Goal: Task Accomplishment & Management: Manage account settings

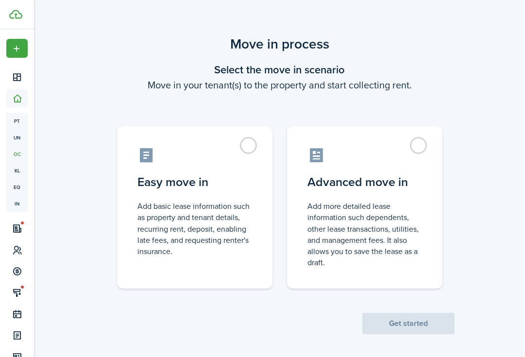
click at [273, 192] on control-radio-group "Easy move in Add basic lease information such as property and tenant details, r…" at bounding box center [280, 203] width 364 height 172
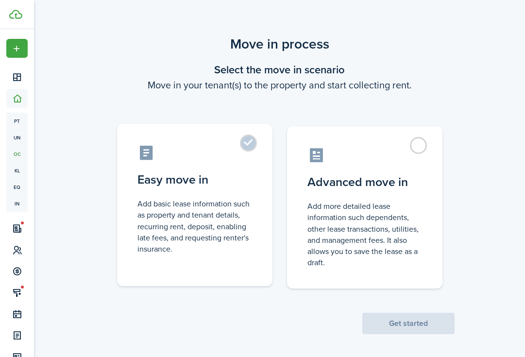
click at [254, 195] on label "Easy move in Add basic lease information such as property and tenant details, r…" at bounding box center [194, 205] width 155 height 162
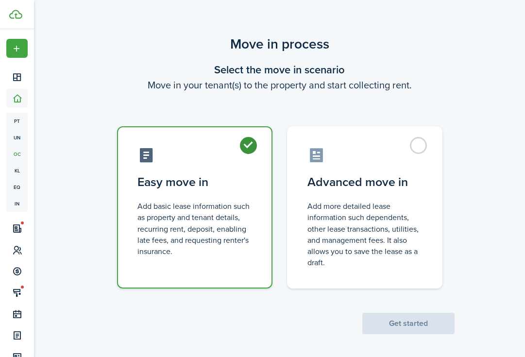
radio input "true"
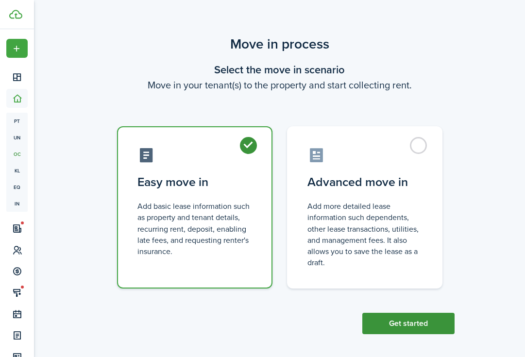
click at [403, 323] on button "Get started" at bounding box center [408, 323] width 92 height 21
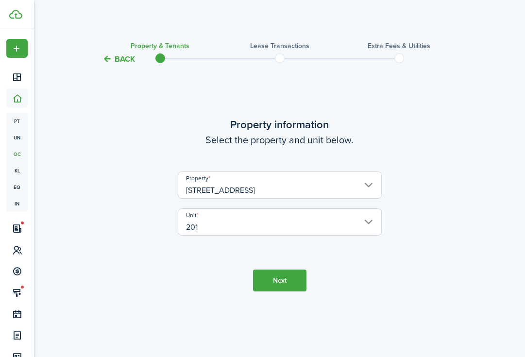
click at [283, 284] on button "Next" at bounding box center [279, 281] width 53 height 22
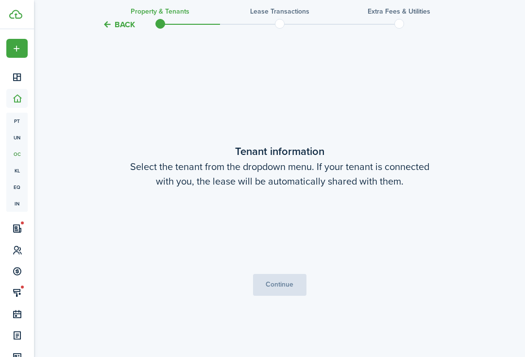
scroll to position [292, 0]
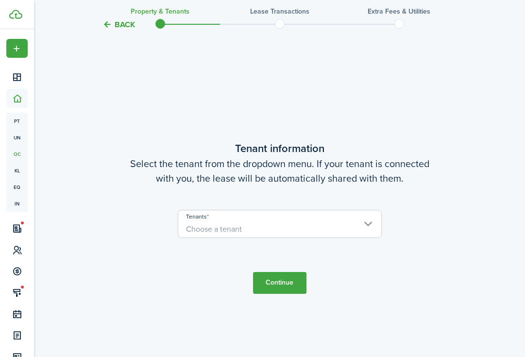
click at [320, 221] on span "Choose a tenant" at bounding box center [279, 229] width 203 height 17
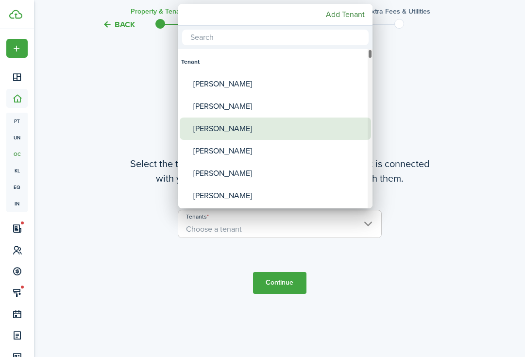
click at [228, 124] on div "[PERSON_NAME]" at bounding box center [279, 129] width 172 height 22
type input "[PERSON_NAME]"
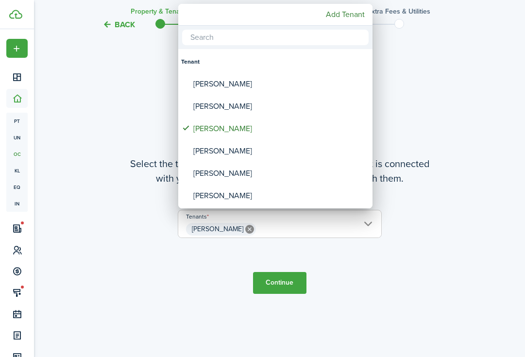
click at [455, 162] on div at bounding box center [262, 178] width 680 height 512
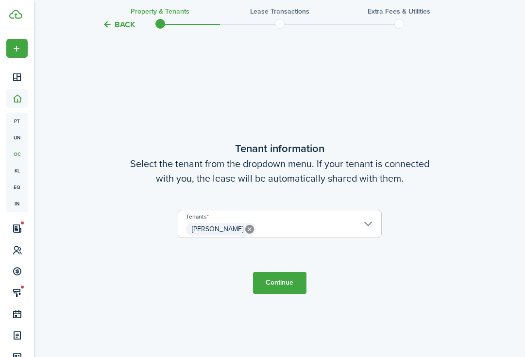
click at [298, 287] on button "Continue" at bounding box center [279, 283] width 53 height 22
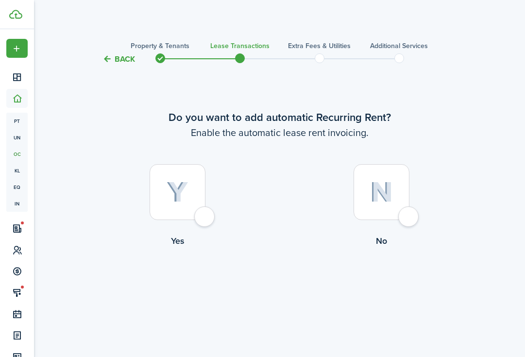
click at [187, 176] on div at bounding box center [178, 192] width 56 height 56
radio input "true"
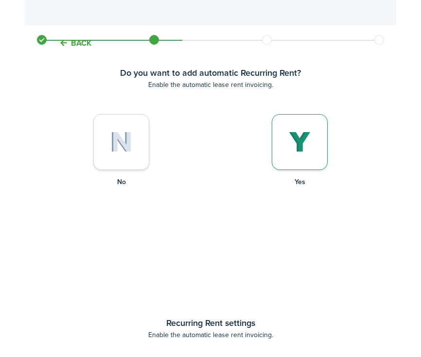
scroll to position [292, 0]
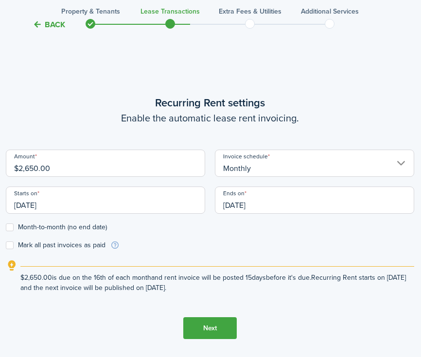
click at [53, 168] on input "$2,650.00" at bounding box center [105, 163] width 199 height 27
drag, startPoint x: 64, startPoint y: 171, endPoint x: -1, endPoint y: 171, distance: 65.6
type input "$2,300.00"
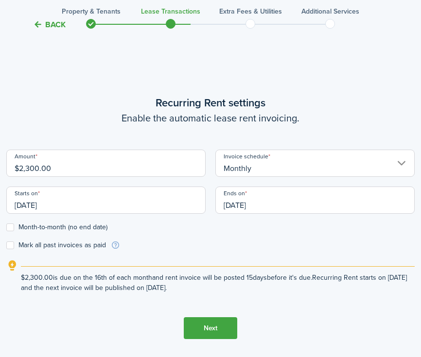
click at [150, 207] on input "[DATE]" at bounding box center [105, 200] width 199 height 27
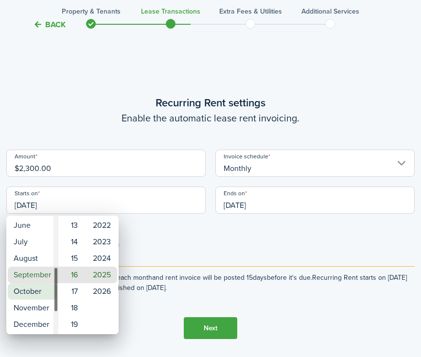
click at [46, 283] on mbsc-wheel-item "October" at bounding box center [32, 291] width 49 height 17
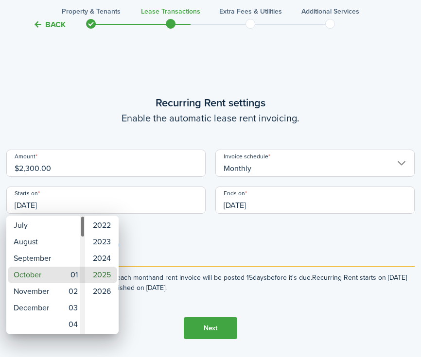
type input "[DATE]"
click at [77, 281] on mbsc-wheel-item "01" at bounding box center [72, 275] width 24 height 17
click at [266, 249] on div at bounding box center [210, 178] width 576 height 512
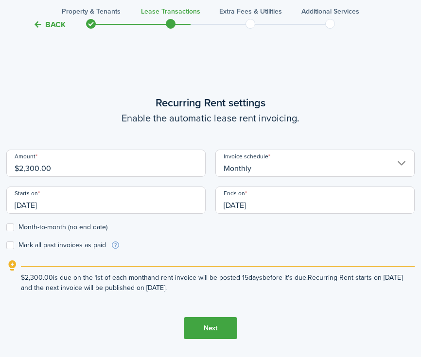
click at [286, 201] on input "[DATE]" at bounding box center [314, 200] width 199 height 27
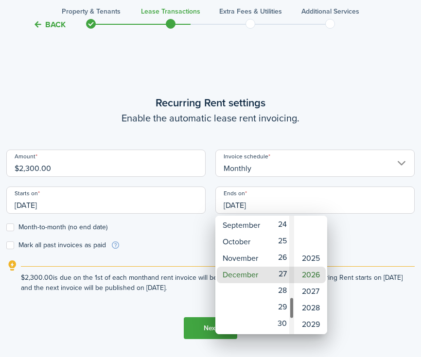
type input "[DATE]"
click at [381, 236] on div at bounding box center [210, 178] width 576 height 512
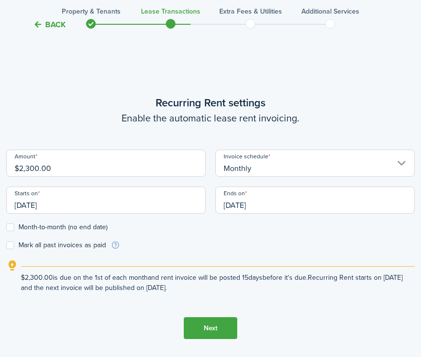
click at [212, 331] on button "Next" at bounding box center [210, 328] width 53 height 22
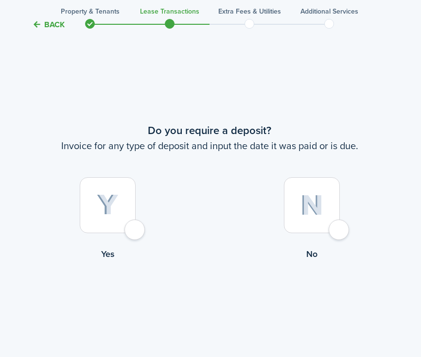
click at [112, 190] on div at bounding box center [108, 205] width 56 height 56
radio input "true"
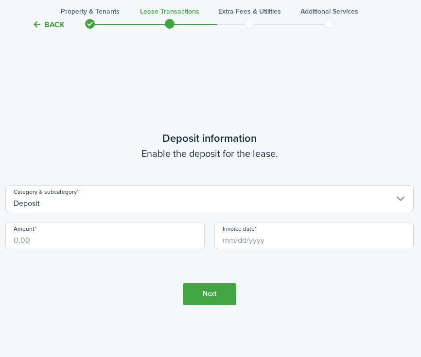
scroll to position [1006, 1]
click at [93, 245] on input "Amount" at bounding box center [104, 234] width 199 height 27
click at [327, 236] on input "Invoice date" at bounding box center [313, 234] width 199 height 27
type input "$2,300.00"
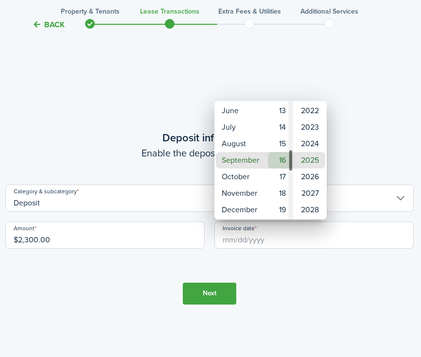
click at [283, 159] on mbsc-wheel-item "16" at bounding box center [280, 160] width 24 height 17
type input "[DATE]"
click at [310, 290] on div at bounding box center [210, 178] width 576 height 512
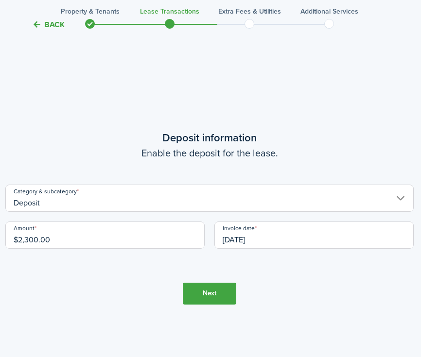
click at [214, 290] on button "Next" at bounding box center [209, 294] width 53 height 22
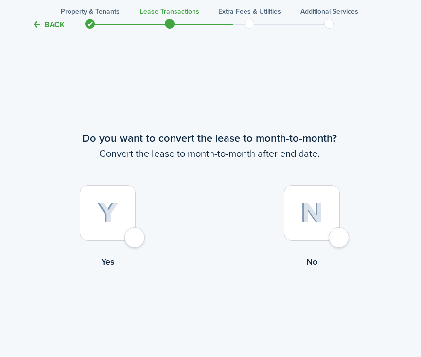
scroll to position [1363, 1]
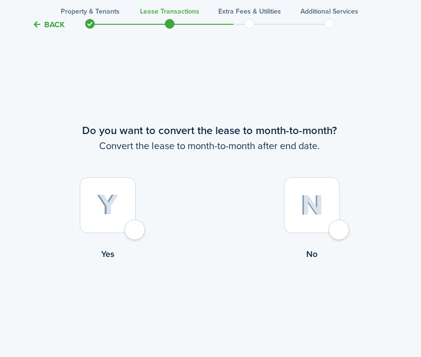
click at [119, 205] on div at bounding box center [108, 205] width 56 height 56
radio input "true"
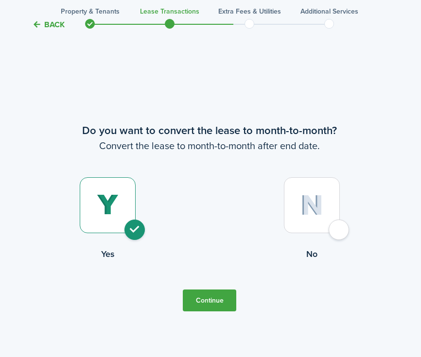
click at [199, 309] on button "Continue" at bounding box center [209, 300] width 53 height 22
click at [210, 302] on button "Continue" at bounding box center [209, 300] width 53 height 22
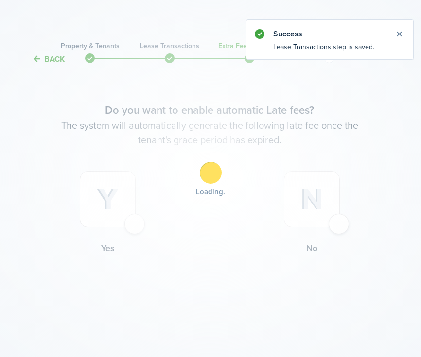
scroll to position [0, 1]
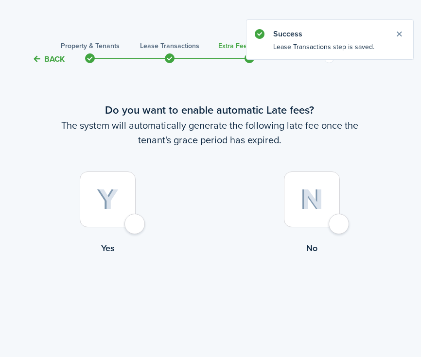
click at [98, 168] on lease-wizard-late-fee-choice "Do you want to enable automatic Late fees? The system will automatically genera…" at bounding box center [209, 180] width 408 height 157
click at [104, 189] on img at bounding box center [108, 199] width 22 height 21
radio input "true"
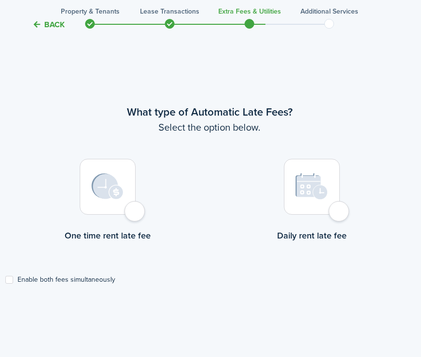
click at [133, 188] on div at bounding box center [108, 187] width 56 height 56
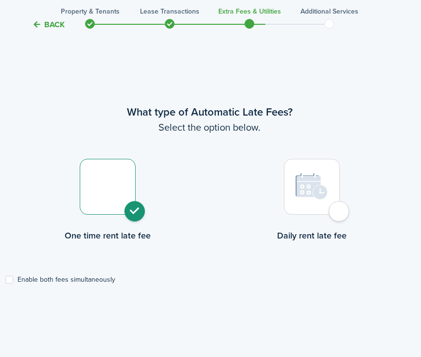
radio input "true"
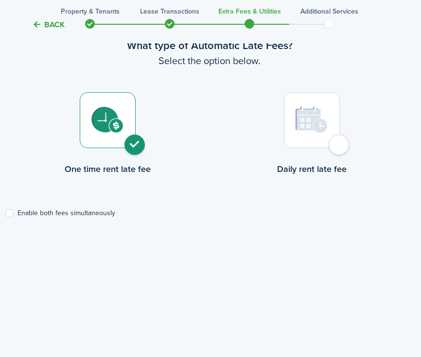
scroll to position [340, 1]
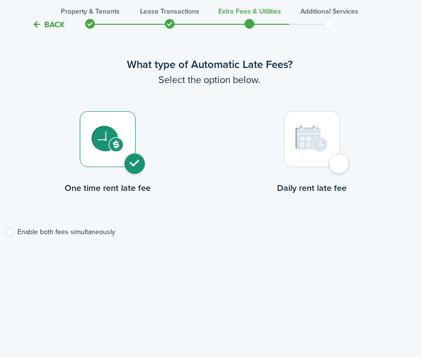
click at [86, 224] on lease-wizard-late-fee-type-choice "What type of Automatic Late Fees? Select the option below. One time rent late f…" at bounding box center [209, 146] width 408 height 180
click at [87, 229] on label "Enable both fees simultaneously" at bounding box center [60, 232] width 110 height 8
click at [5, 232] on input "Enable both fees simultaneously" at bounding box center [5, 232] width 0 height 0
checkbox input "true"
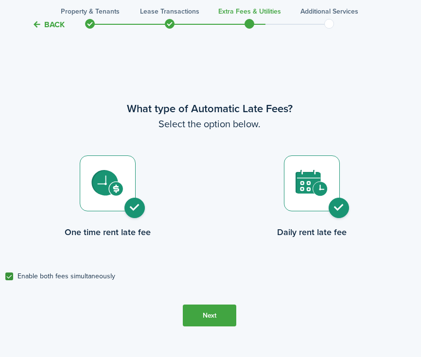
scroll to position [292, 1]
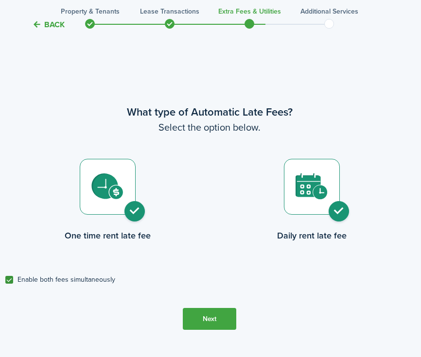
click at [197, 315] on button "Next" at bounding box center [209, 319] width 53 height 22
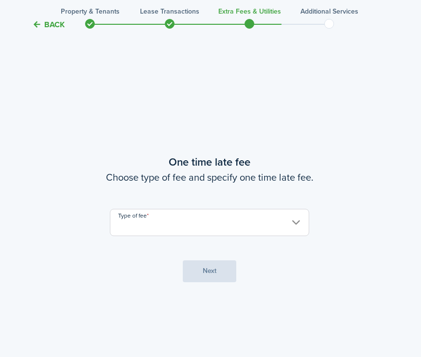
scroll to position [649, 1]
click at [166, 234] on input "Type of fee" at bounding box center [209, 221] width 199 height 27
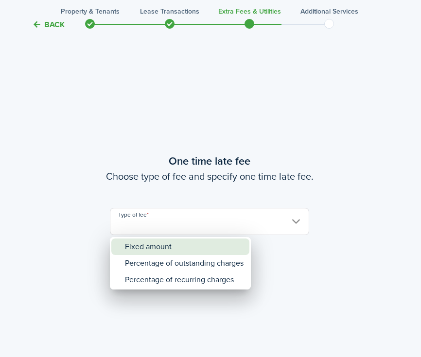
click at [169, 245] on div "Fixed amount" at bounding box center [184, 246] width 119 height 17
type input "Fixed amount"
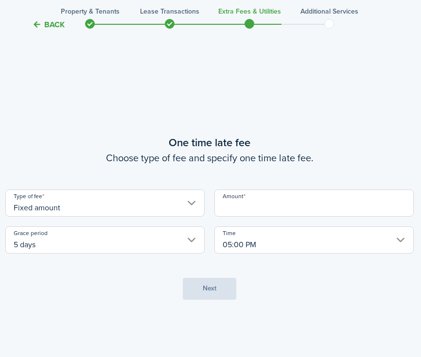
click at [262, 201] on input "Amount" at bounding box center [313, 202] width 199 height 27
click at [175, 238] on input "5 days" at bounding box center [104, 239] width 199 height 27
type input "$100.00"
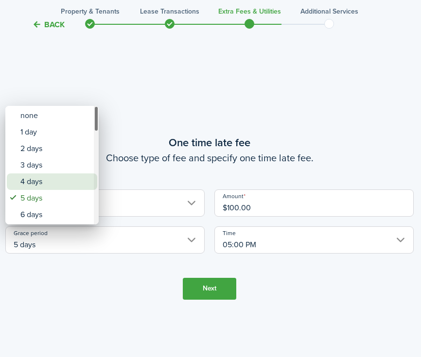
click at [76, 179] on div "4 days" at bounding box center [55, 181] width 71 height 17
type input "4 days"
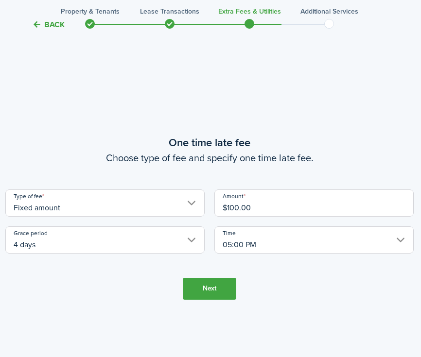
click at [261, 234] on input "05:00 PM" at bounding box center [313, 239] width 199 height 27
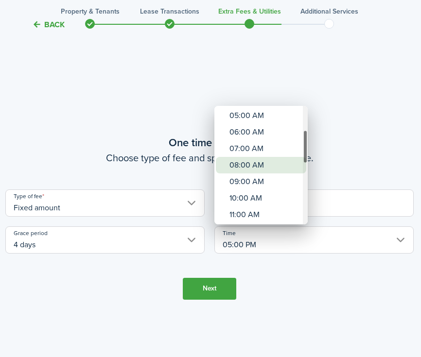
click at [257, 165] on div "08:00 AM" at bounding box center [264, 165] width 71 height 17
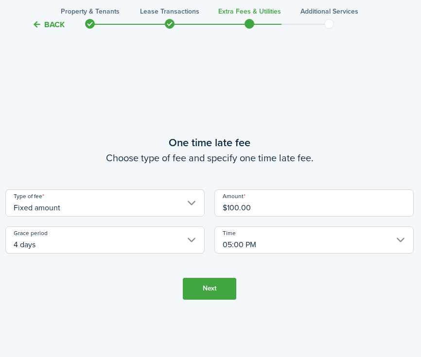
type input "08:00 AM"
click at [217, 289] on button "Next" at bounding box center [209, 289] width 53 height 22
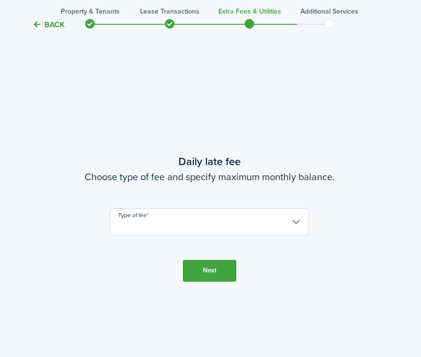
scroll to position [1006, 1]
click at [190, 238] on tc-wizard-step "Daily late fee Choose type of fee and specify maximum monthly balance. Type of …" at bounding box center [209, 216] width 408 height 357
click at [200, 213] on input "Type of fee" at bounding box center [209, 221] width 199 height 27
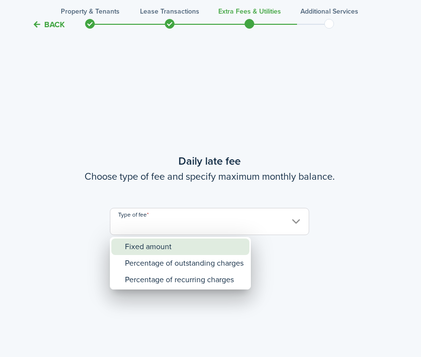
click at [188, 250] on div "Fixed amount" at bounding box center [184, 246] width 119 height 17
type input "Fixed amount"
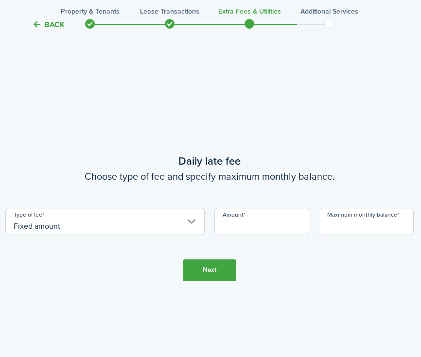
click at [257, 201] on lease-wizard-late-fee-daily "Daily late fee Choose type of fee and specify maximum monthly balance. Type of …" at bounding box center [209, 194] width 408 height 82
click at [257, 219] on input "Amount" at bounding box center [261, 221] width 95 height 27
type input "$25.00"
click at [376, 211] on input "Maximum monthly balance" at bounding box center [366, 221] width 95 height 27
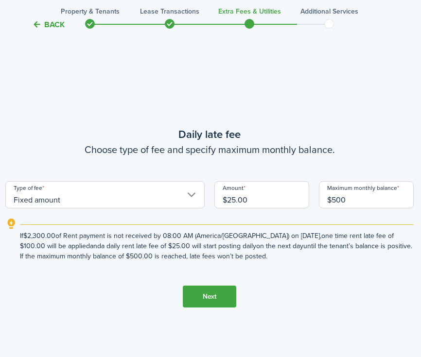
type input "$500.00"
click at [193, 289] on button "Next" at bounding box center [209, 297] width 53 height 22
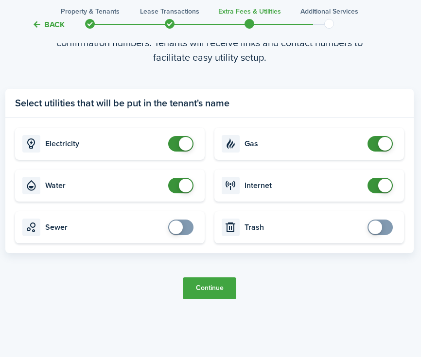
scroll to position [1428, 1]
click at [212, 281] on button "Continue" at bounding box center [209, 288] width 53 height 22
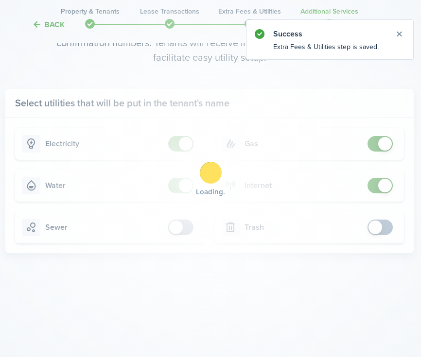
scroll to position [0, 1]
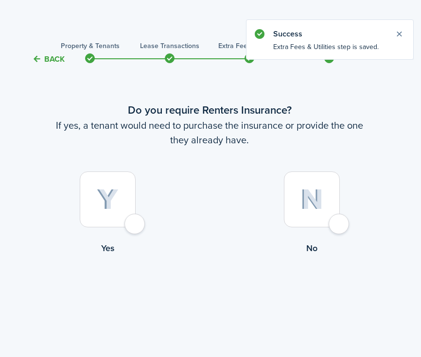
click at [316, 192] on img at bounding box center [311, 199] width 23 height 21
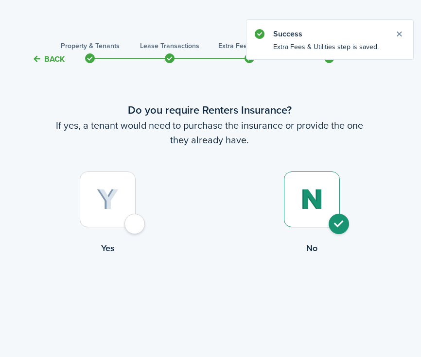
radio input "true"
click at [209, 294] on button "Complete move in" at bounding box center [209, 295] width 71 height 22
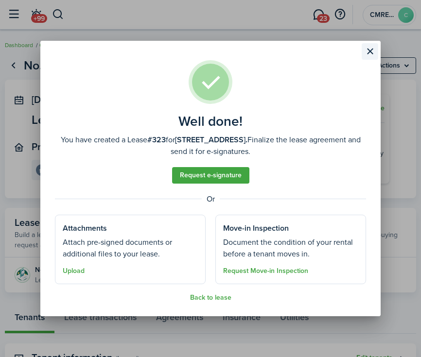
click at [367, 56] on button "Close modal" at bounding box center [369, 51] width 17 height 17
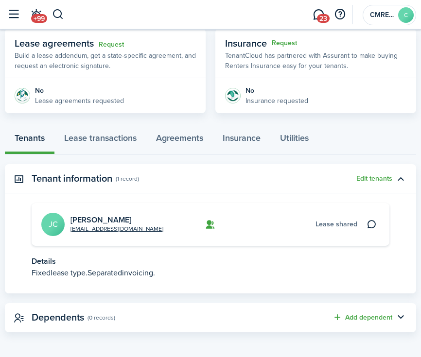
scroll to position [181, 0]
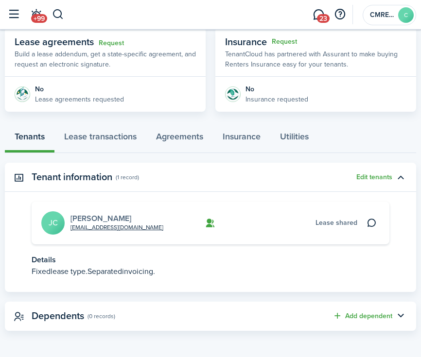
click at [92, 220] on link "[PERSON_NAME]" at bounding box center [100, 218] width 61 height 11
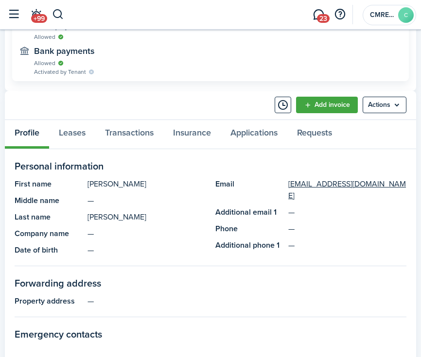
scroll to position [456, 0]
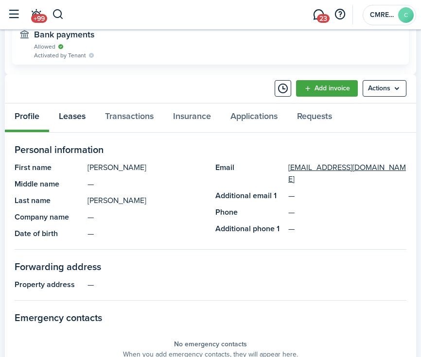
click at [78, 110] on link "Leases" at bounding box center [72, 117] width 46 height 29
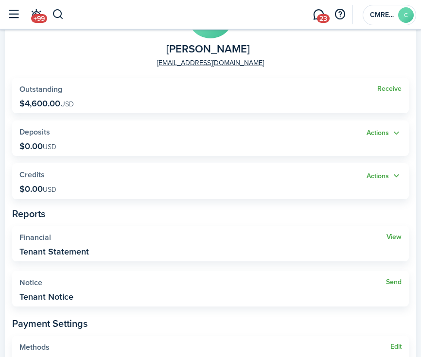
scroll to position [333, 0]
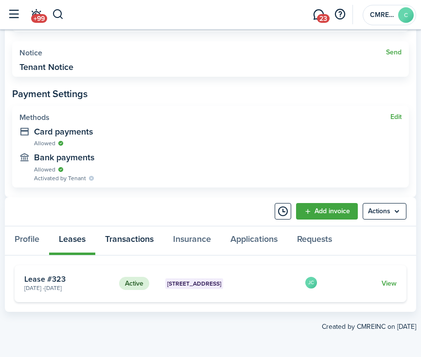
click at [124, 238] on link "Transactions" at bounding box center [129, 240] width 68 height 29
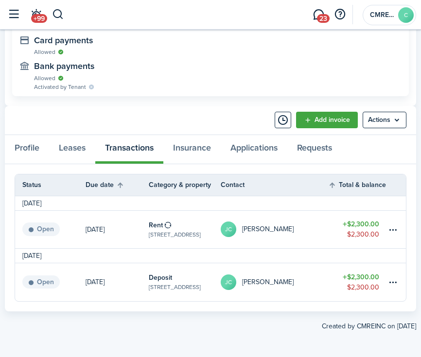
scroll to position [424, 0]
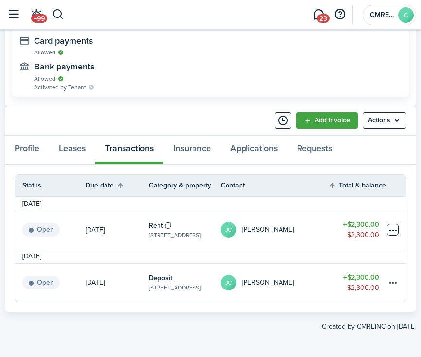
click at [394, 226] on table-menu-btn-icon at bounding box center [393, 230] width 12 height 12
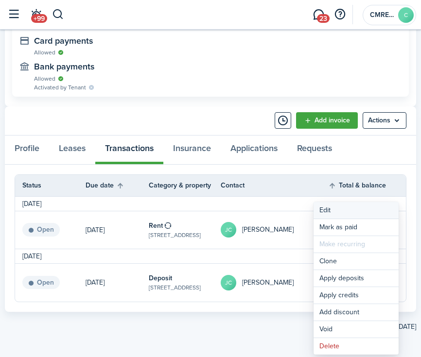
click at [358, 206] on button "Edit" at bounding box center [355, 210] width 85 height 17
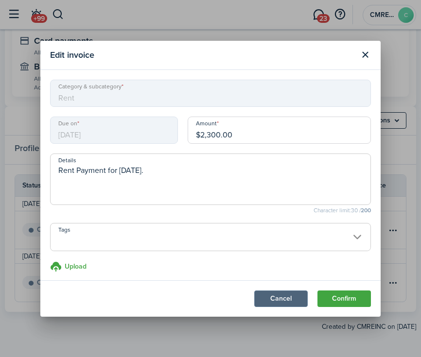
click at [267, 295] on button "Cancel" at bounding box center [280, 298] width 53 height 17
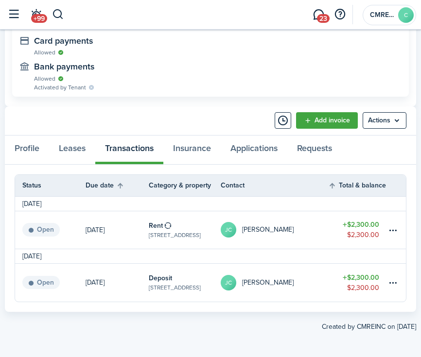
click at [89, 217] on link "[DATE]" at bounding box center [116, 229] width 63 height 37
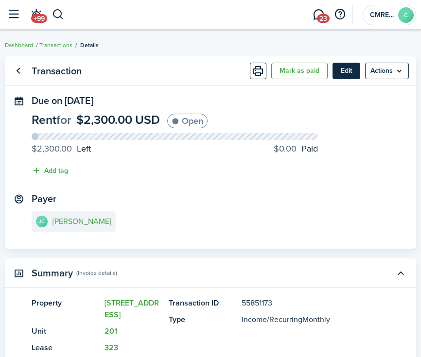
click at [348, 68] on button "Edit" at bounding box center [346, 71] width 28 height 17
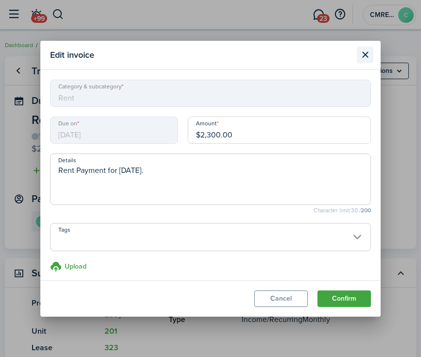
click at [368, 50] on button "Close modal" at bounding box center [365, 55] width 17 height 17
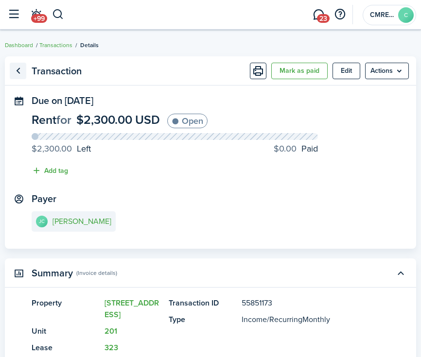
click at [22, 68] on link "Go back" at bounding box center [18, 71] width 17 height 17
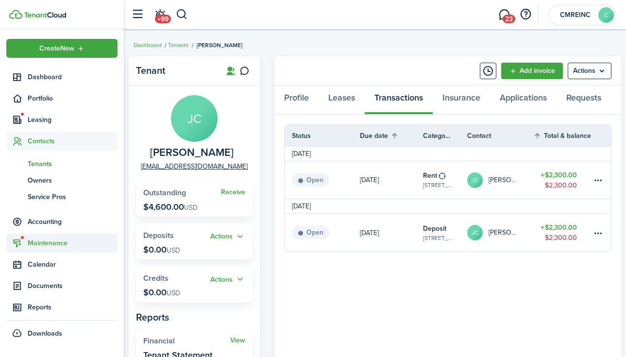
click at [60, 251] on span "Maintenance" at bounding box center [61, 243] width 111 height 19
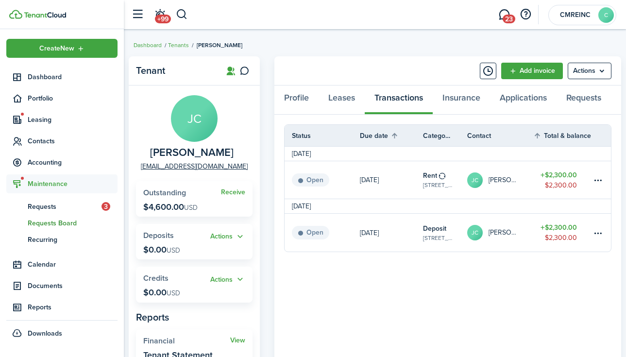
click at [56, 220] on span "Requests Board" at bounding box center [73, 223] width 90 height 10
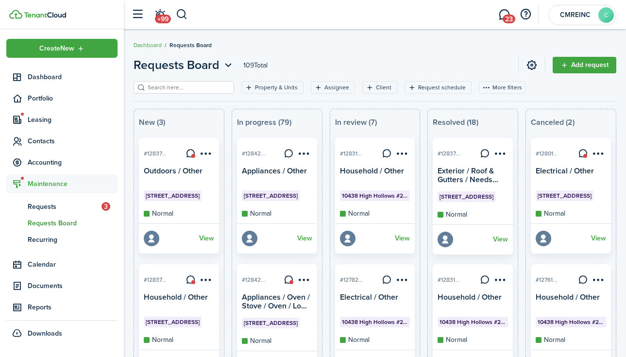
scroll to position [-3, 0]
click at [204, 216] on card-mark "Normal" at bounding box center [179, 213] width 70 height 10
click at [211, 239] on link "View" at bounding box center [206, 239] width 15 height 16
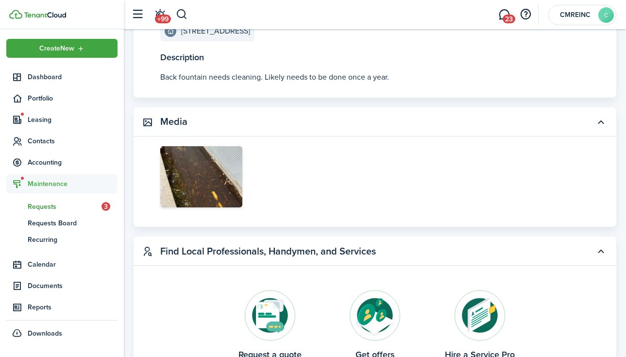
scroll to position [213, 0]
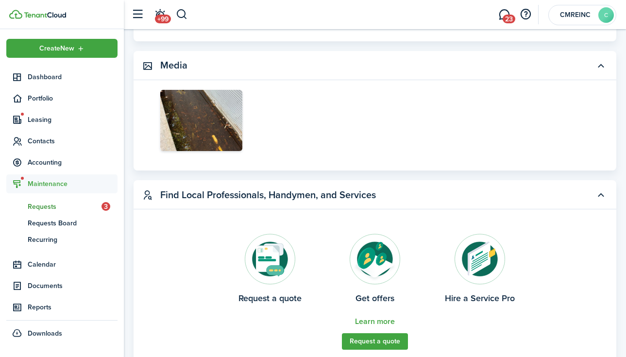
drag, startPoint x: 226, startPoint y: 102, endPoint x: 635, endPoint y: 197, distance: 420.5
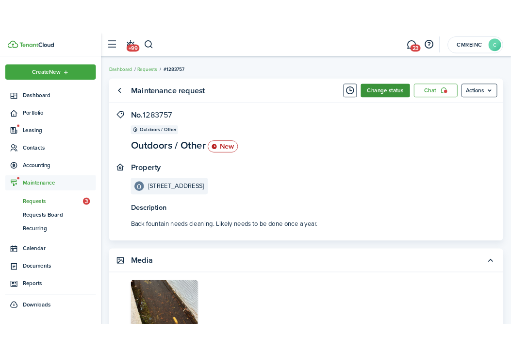
scroll to position [0, 0]
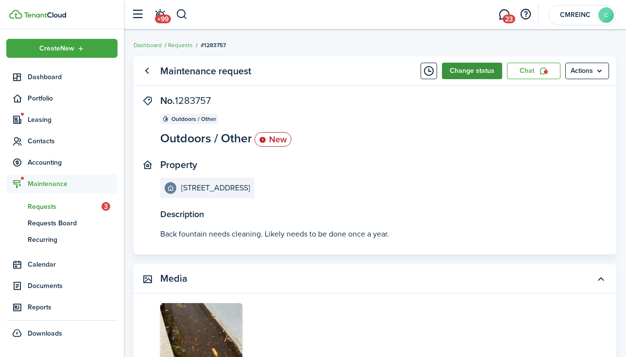
click at [478, 75] on button "Change status" at bounding box center [472, 71] width 60 height 17
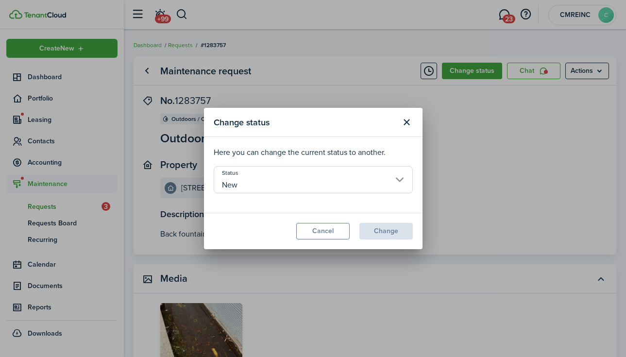
click at [380, 173] on input "New" at bounding box center [313, 179] width 199 height 27
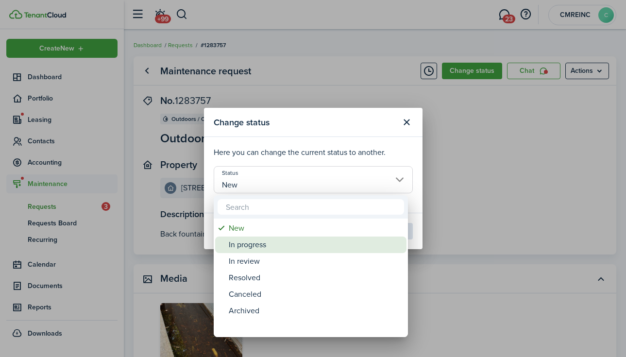
click at [333, 248] on div "In progress" at bounding box center [315, 245] width 172 height 17
type input "In progress"
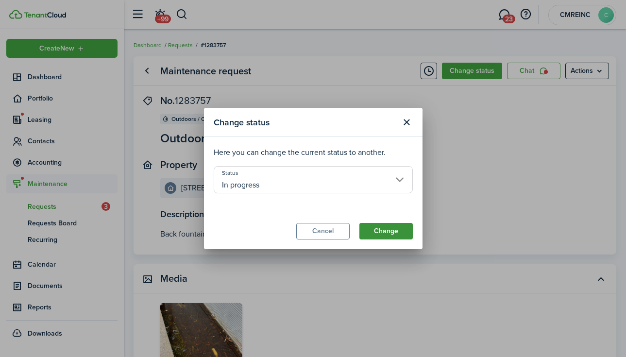
click at [383, 232] on button "Change" at bounding box center [385, 231] width 53 height 17
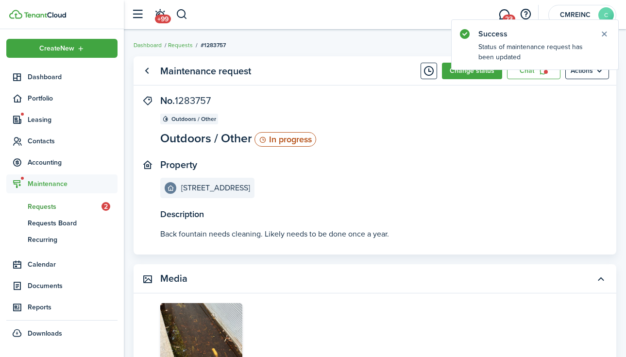
click at [516, 80] on panel-main-header "Maintenance request Change status Chat Actions" at bounding box center [375, 70] width 483 height 29
click at [524, 75] on link "Chat" at bounding box center [533, 71] width 53 height 17
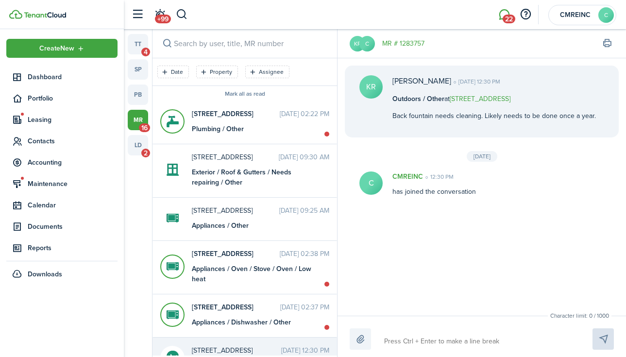
click at [427, 337] on textarea at bounding box center [477, 341] width 192 height 17
type textarea "S"
type textarea "Se"
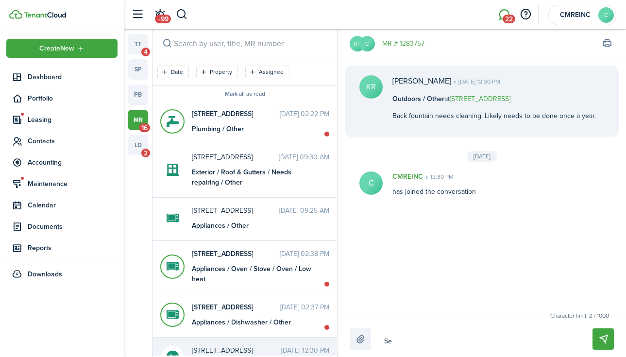
type textarea "Sen"
type textarea "Sent"
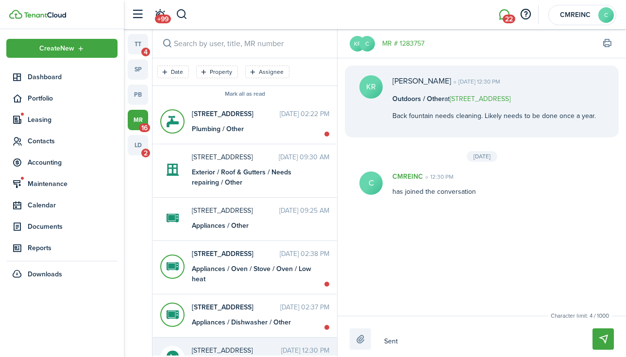
type textarea "Sent"
type textarea "Sent t"
type textarea "Sent to"
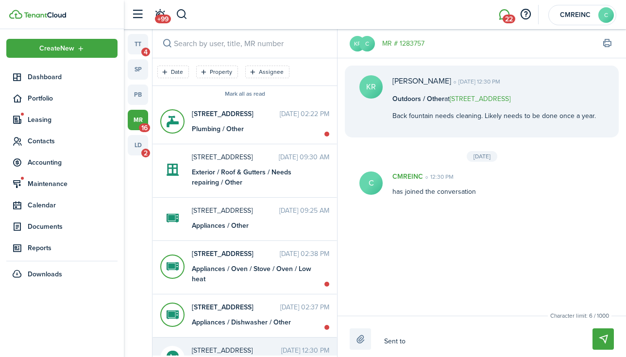
type textarea "Sent to"
type textarea "Sent to p"
type textarea "Sent to po"
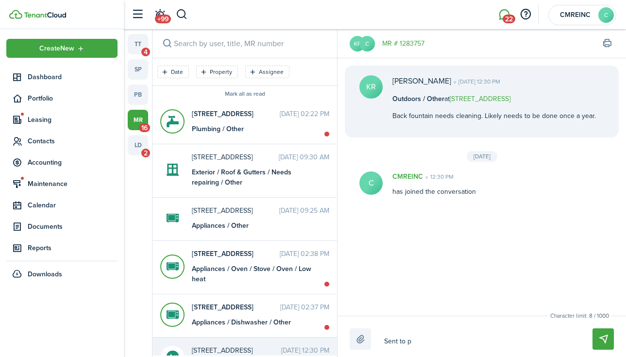
type textarea "Sent to po"
type textarea "Sent to poo"
type textarea "Sent to pool"
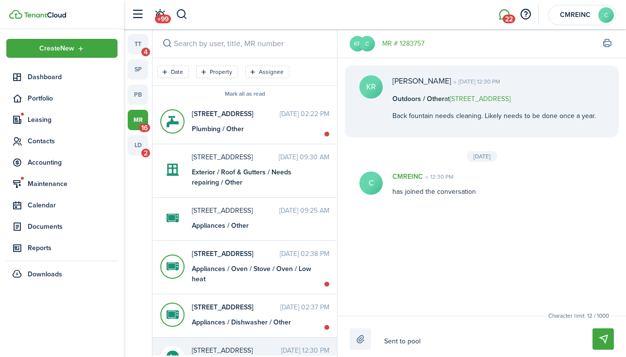
type textarea "Sent to pool"
type textarea "Sent to poo"
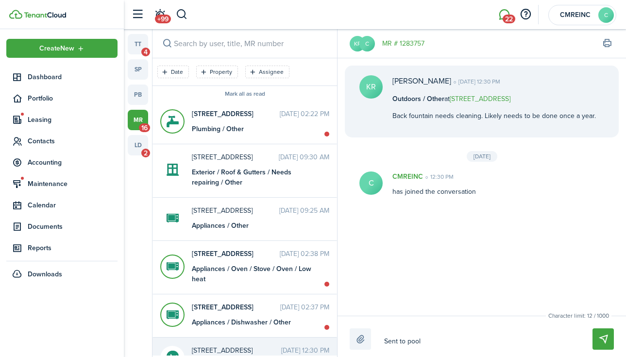
type textarea "Sent to poo"
type textarea "Sent to po"
type textarea "Sent to p"
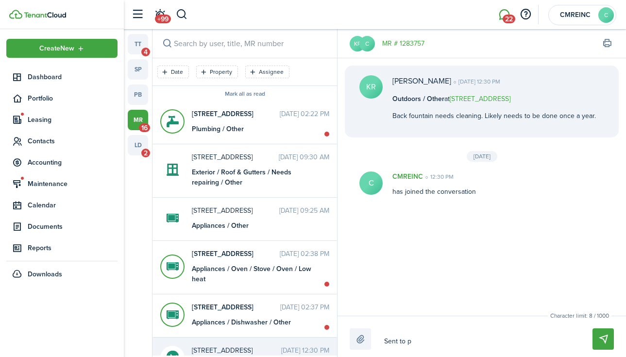
type textarea "Sent to"
type textarea "Sent to p"
type textarea "Sent to po"
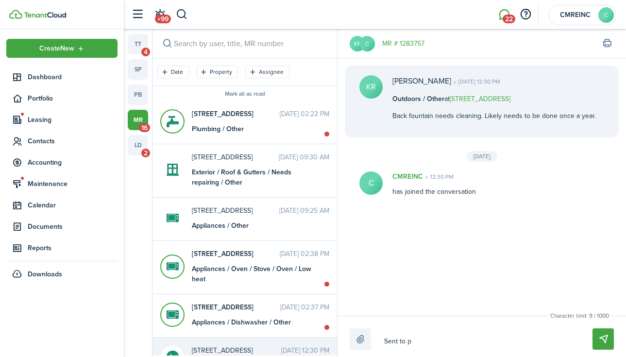
type textarea "Sent to po"
type textarea "Sent to poo"
type textarea "Sent to pool"
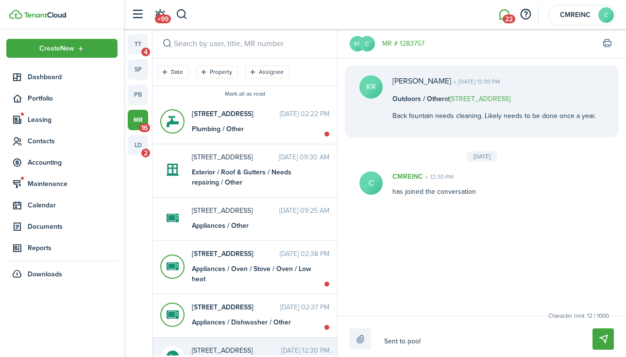
type textarea "Sent to pool"
type textarea "Sent to pool c"
type textarea "Sent to pool cl"
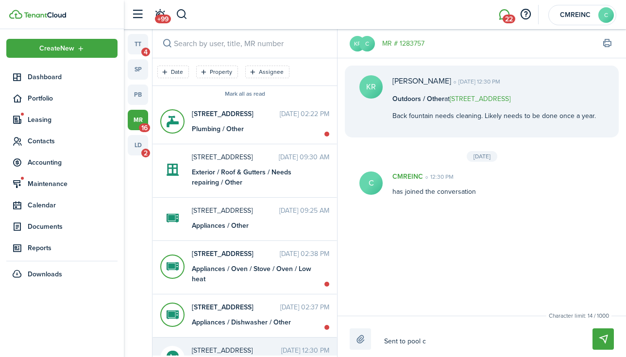
type textarea "Sent to pool cl"
type textarea "Sent to pool cle"
type textarea "Sent to pool clea"
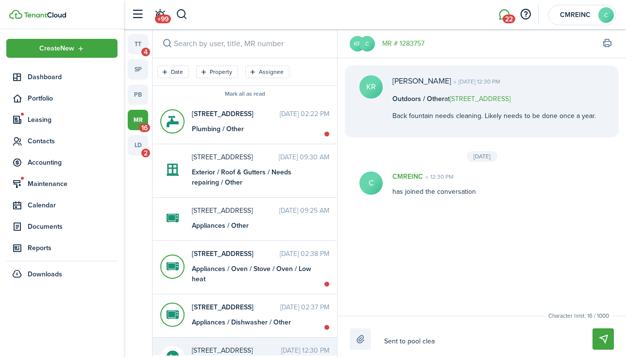
type textarea "Sent to pool clean"
type textarea "Sent to pool cleane"
type textarea "Sent to pool cleaner"
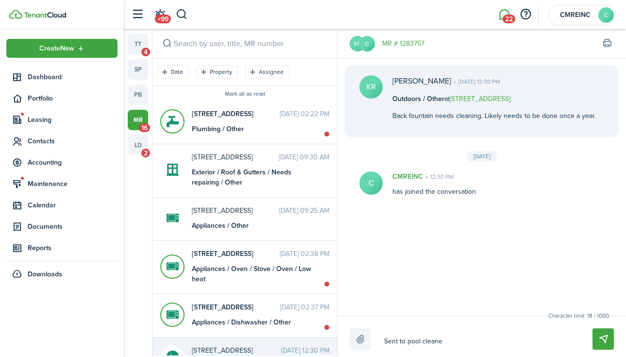
type textarea "Sent to pool cleaner"
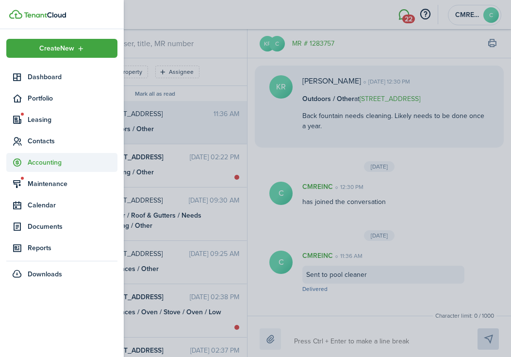
click at [46, 167] on span "Accounting" at bounding box center [73, 162] width 90 height 10
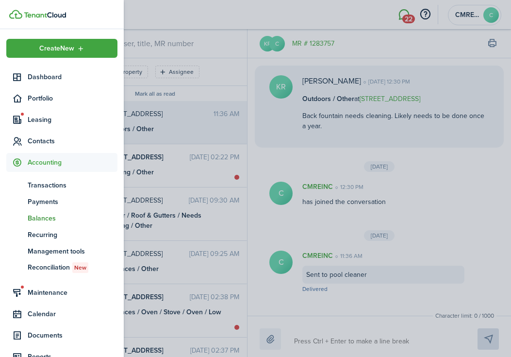
click at [53, 221] on span "Balances" at bounding box center [73, 218] width 90 height 10
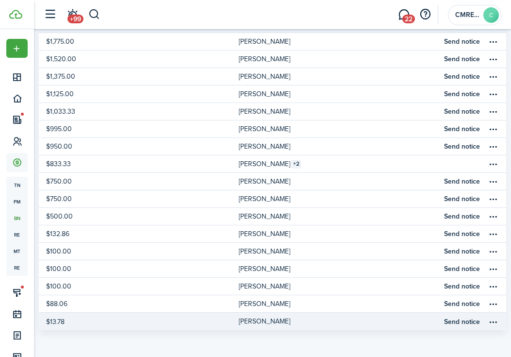
scroll to position [127, 0]
click at [233, 321] on link "$13.78" at bounding box center [139, 321] width 200 height 17
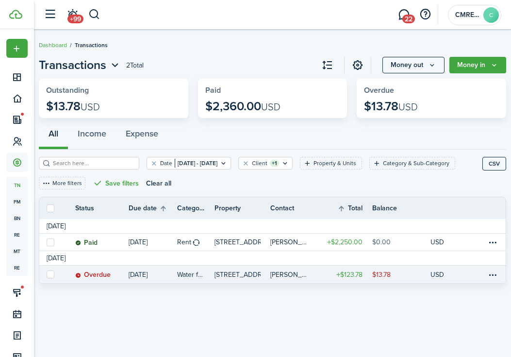
click at [215, 278] on p "[STREET_ADDRESS][PERSON_NAME]" at bounding box center [238, 275] width 46 height 10
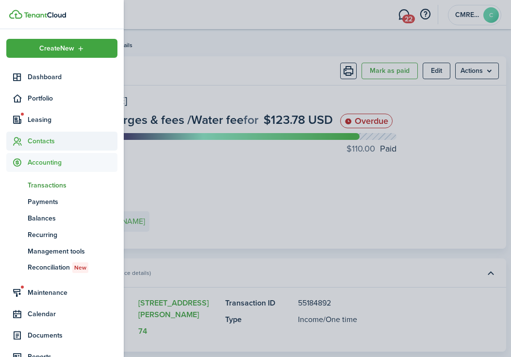
click at [47, 140] on span "Contacts" at bounding box center [73, 141] width 90 height 10
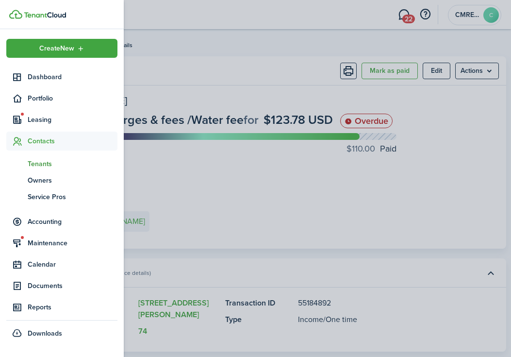
click at [59, 156] on link "tn Tenants" at bounding box center [61, 163] width 111 height 17
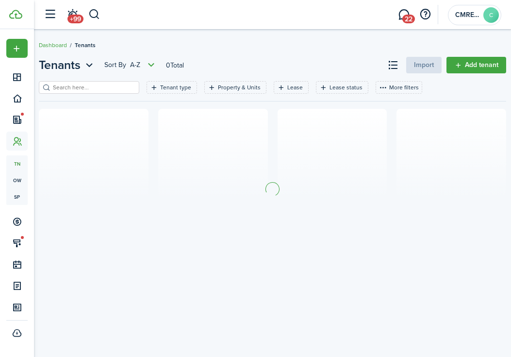
click at [124, 88] on input "search" at bounding box center [93, 87] width 85 height 9
type input "vau"
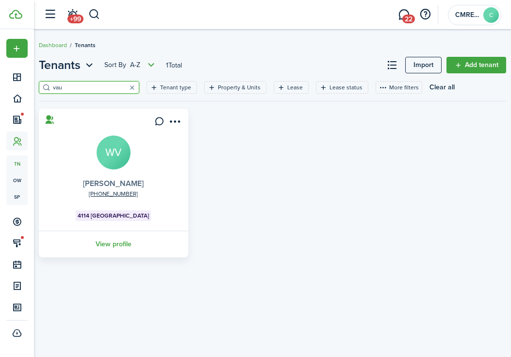
click at [134, 182] on link "[PERSON_NAME]" at bounding box center [113, 183] width 61 height 11
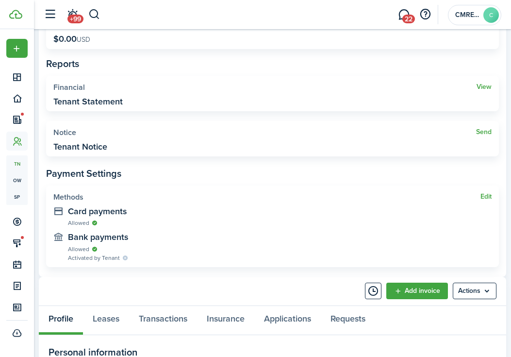
scroll to position [364, 0]
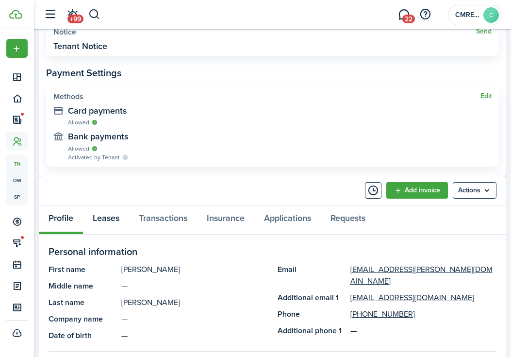
click at [111, 214] on link "Leases" at bounding box center [106, 219] width 46 height 29
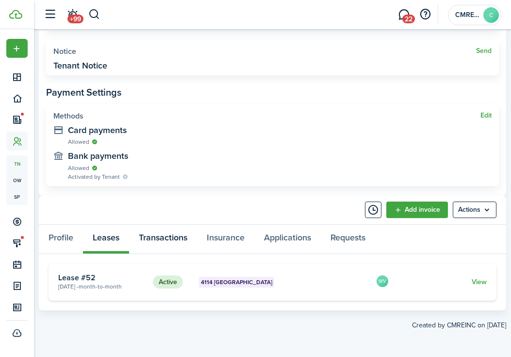
scroll to position [343, 0]
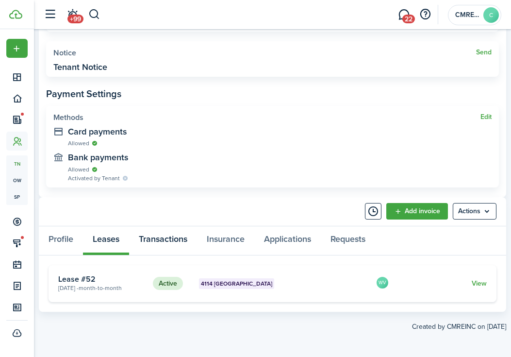
click at [157, 231] on link "Transactions" at bounding box center [163, 240] width 68 height 29
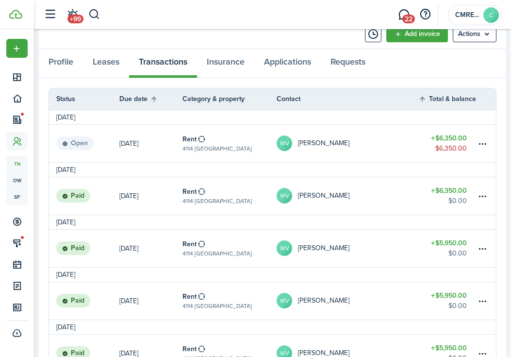
scroll to position [509, 0]
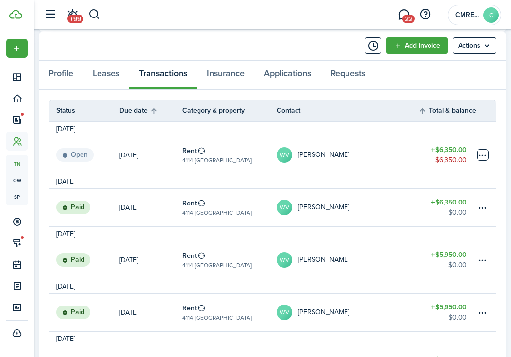
click at [486, 152] on table-menu-btn-icon at bounding box center [483, 155] width 12 height 12
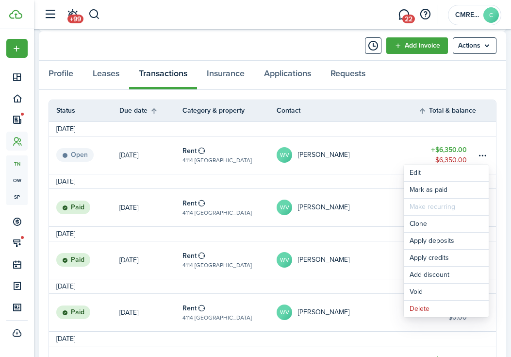
click at [415, 308] on button "Delete" at bounding box center [446, 309] width 85 height 17
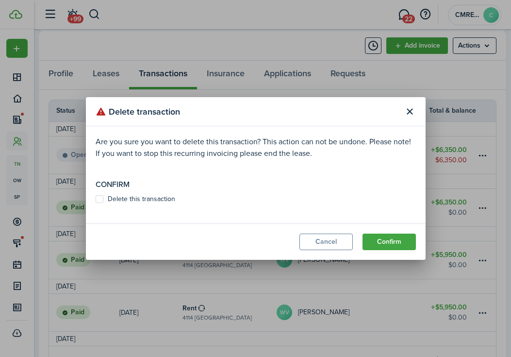
click at [166, 199] on label "Delete this transaction" at bounding box center [136, 199] width 80 height 8
click at [96, 199] on input "Delete this transaction" at bounding box center [95, 199] width 0 height 0
checkbox input "true"
click at [400, 247] on button "Confirm" at bounding box center [389, 242] width 53 height 17
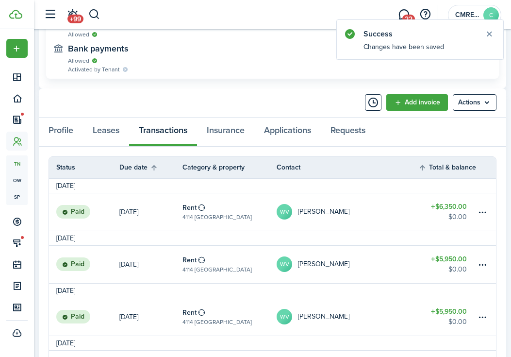
scroll to position [247, 0]
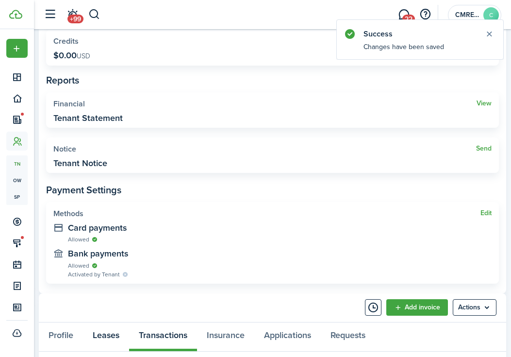
click at [97, 333] on link "Leases" at bounding box center [106, 337] width 46 height 29
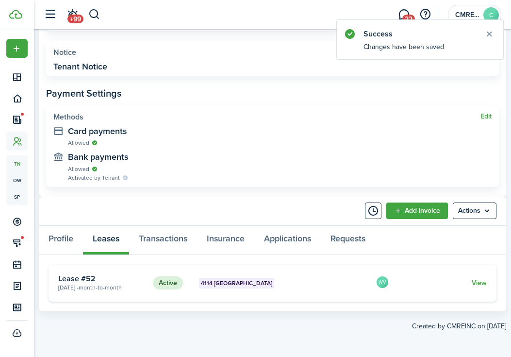
scroll to position [343, 0]
click at [325, 278] on card-extra-content "4114 [GEOGRAPHIC_DATA]" at bounding box center [284, 283] width 170 height 11
click at [484, 281] on link "View" at bounding box center [479, 283] width 15 height 10
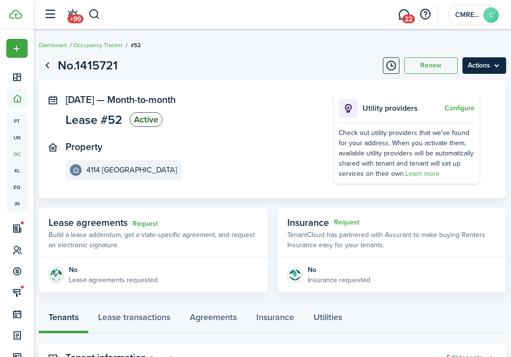
click at [476, 66] on menu-btn "Actions" at bounding box center [485, 65] width 44 height 17
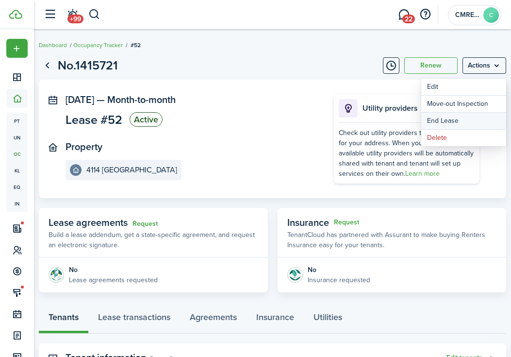
click at [447, 119] on link "End Lease" at bounding box center [464, 121] width 85 height 17
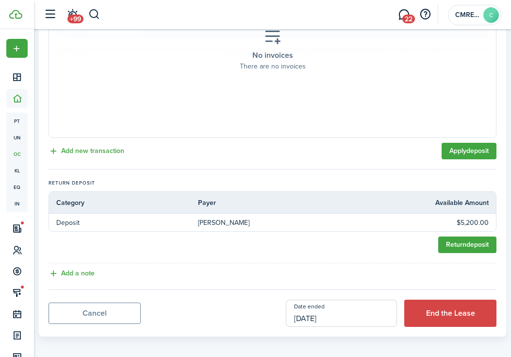
scroll to position [313, 0]
click at [346, 310] on input "[DATE]" at bounding box center [341, 313] width 111 height 27
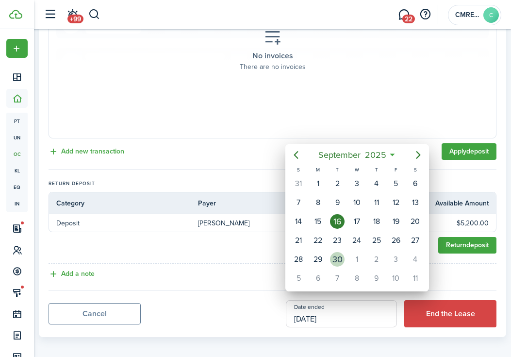
click at [339, 260] on div "30" at bounding box center [337, 259] width 15 height 15
type input "[DATE]"
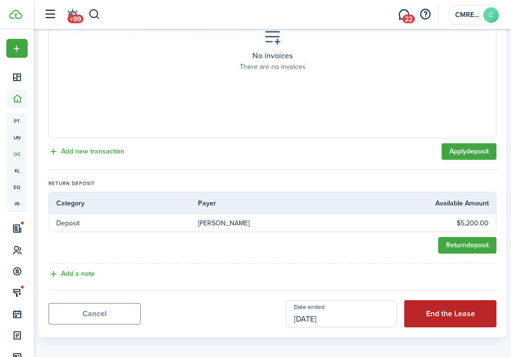
click at [455, 302] on button "End the Lease" at bounding box center [451, 313] width 92 height 27
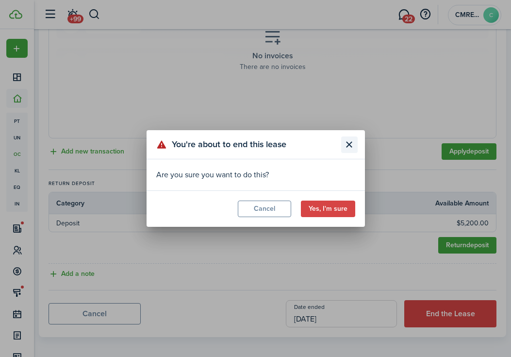
click at [352, 148] on button "Close modal" at bounding box center [349, 144] width 17 height 17
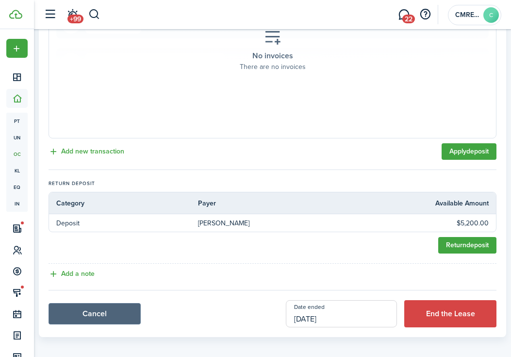
click at [116, 315] on link "Cancel" at bounding box center [95, 313] width 92 height 21
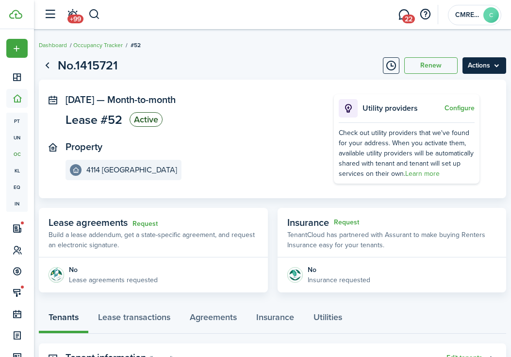
click at [493, 60] on menu-btn "Actions" at bounding box center [485, 65] width 44 height 17
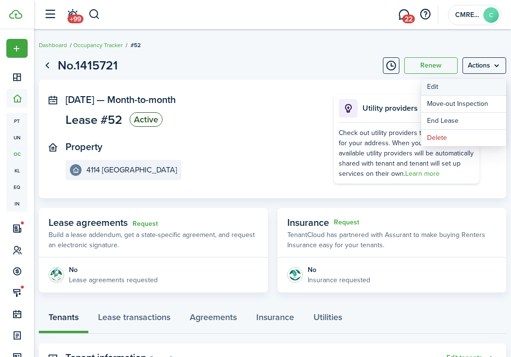
click at [478, 89] on button "Edit" at bounding box center [464, 87] width 85 height 17
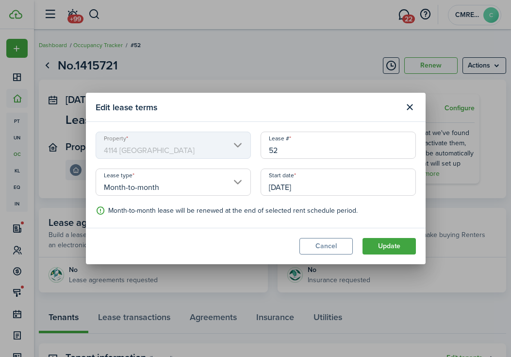
click at [176, 193] on input "Month-to-month" at bounding box center [173, 182] width 155 height 27
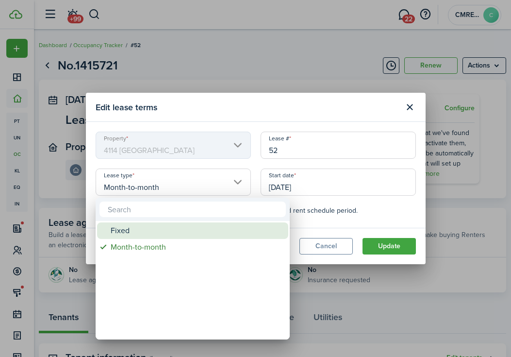
click at [164, 237] on div "Fixed" at bounding box center [197, 230] width 172 height 17
type input "Fixed"
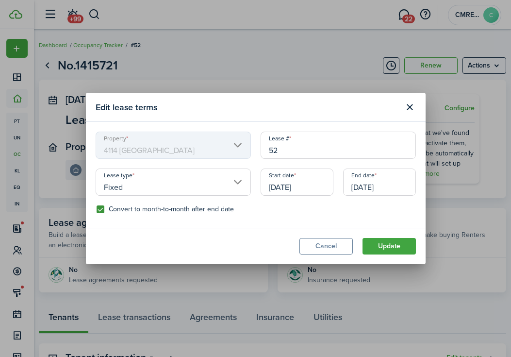
click at [391, 184] on input "[DATE]" at bounding box center [379, 182] width 73 height 27
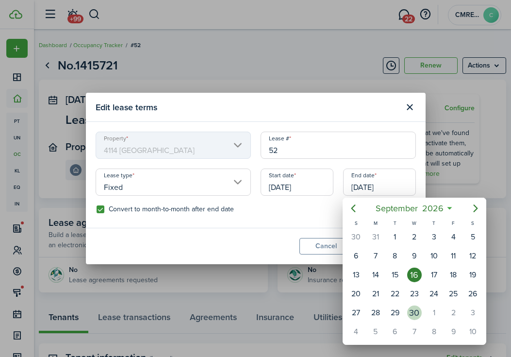
click at [415, 309] on div "30" at bounding box center [415, 313] width 15 height 15
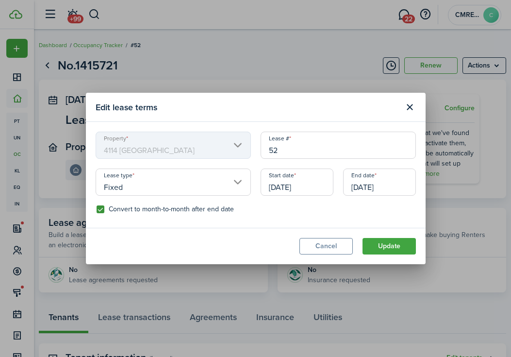
click at [395, 182] on input "[DATE]" at bounding box center [379, 182] width 73 height 27
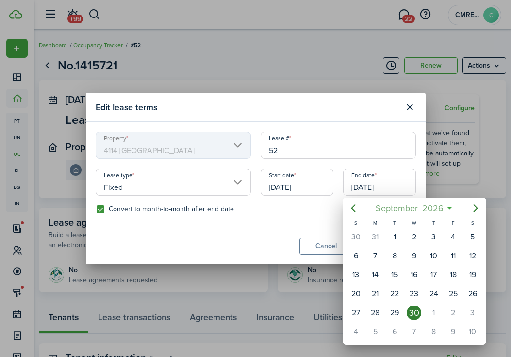
click at [383, 205] on span "September" at bounding box center [397, 208] width 47 height 17
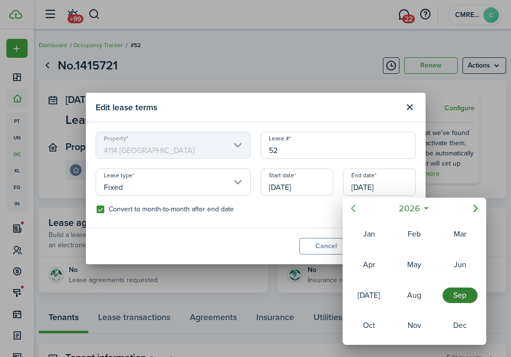
click at [351, 209] on icon "Previous page" at bounding box center [354, 209] width 12 height 12
click at [450, 299] on div "Sep" at bounding box center [460, 296] width 35 height 16
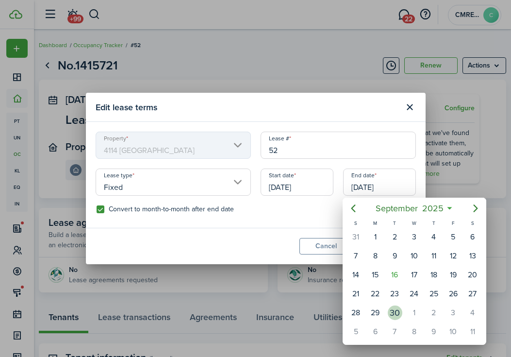
click at [396, 315] on div "30" at bounding box center [395, 313] width 15 height 15
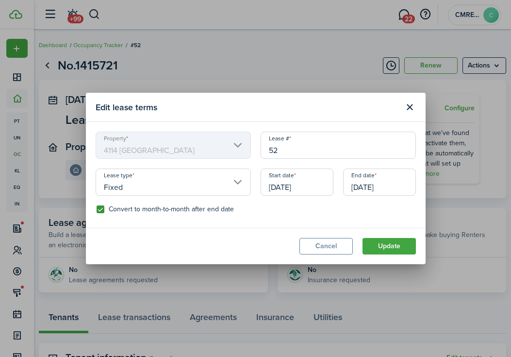
type input "[DATE]"
click at [390, 249] on button "Update" at bounding box center [389, 246] width 53 height 17
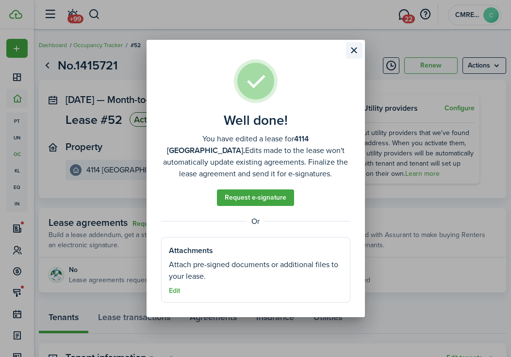
click at [354, 47] on button "Close modal" at bounding box center [354, 50] width 17 height 17
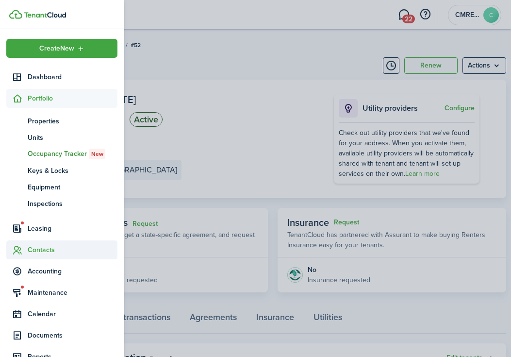
click at [54, 251] on span "Contacts" at bounding box center [73, 250] width 90 height 10
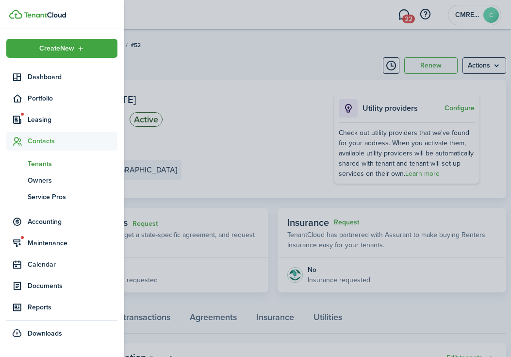
click at [46, 161] on span "Tenants" at bounding box center [73, 164] width 90 height 10
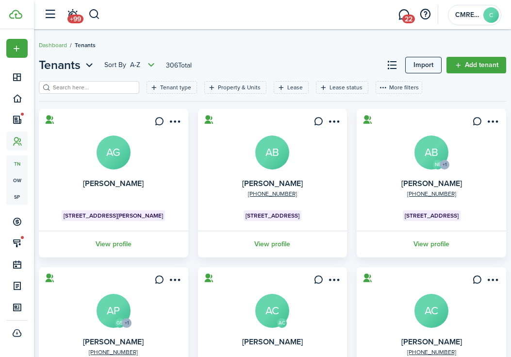
click at [130, 86] on input "search" at bounding box center [93, 87] width 85 height 9
type input "av"
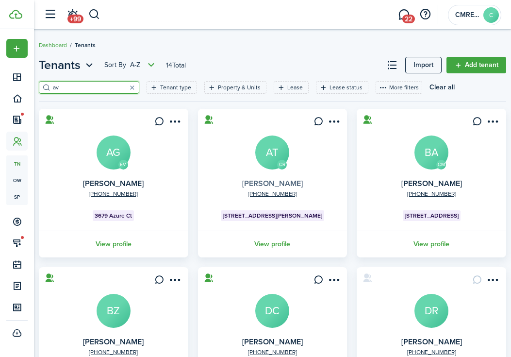
click at [274, 182] on link "[PERSON_NAME]" at bounding box center [272, 183] width 61 height 11
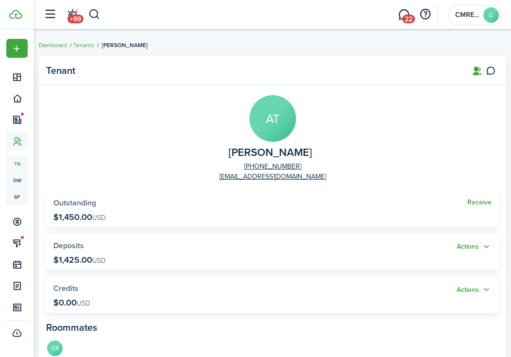
scroll to position [361, 0]
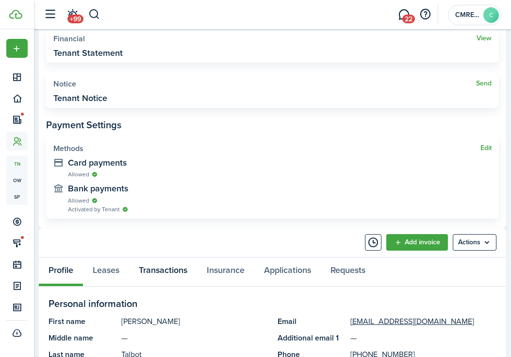
click at [170, 280] on link "Transactions" at bounding box center [163, 271] width 68 height 29
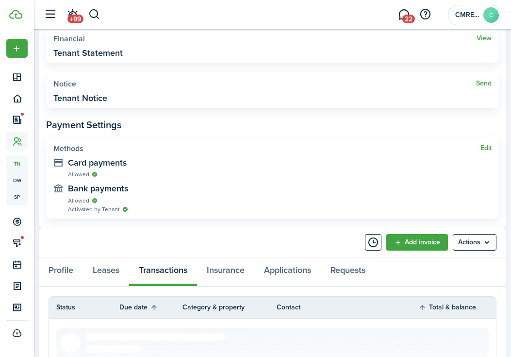
scroll to position [438, 0]
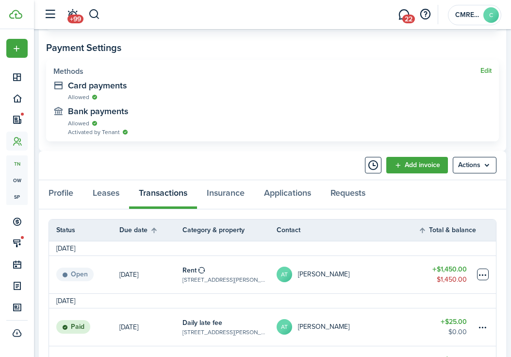
click at [484, 271] on table-menu-btn-icon at bounding box center [483, 275] width 12 height 12
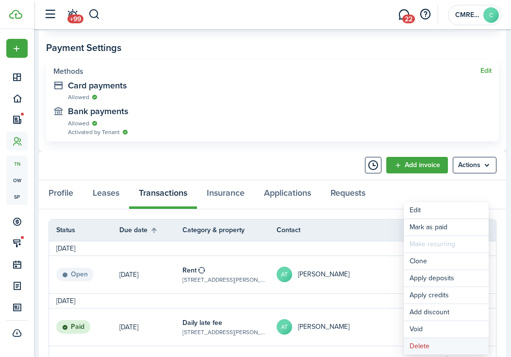
click at [429, 342] on button "Delete" at bounding box center [446, 346] width 85 height 17
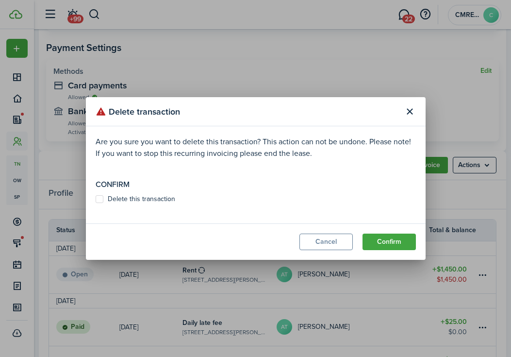
click at [153, 201] on label "Delete this transaction" at bounding box center [136, 199] width 80 height 8
click at [96, 200] on input "Delete this transaction" at bounding box center [95, 199] width 0 height 0
checkbox input "true"
click at [401, 242] on button "Confirm" at bounding box center [389, 242] width 53 height 17
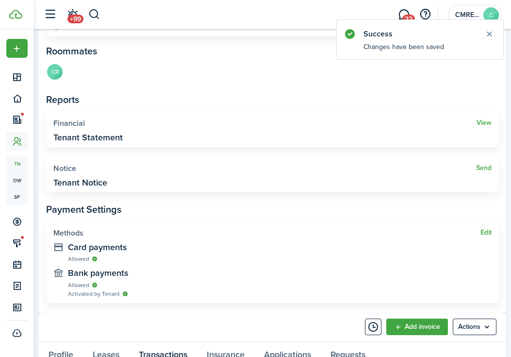
scroll to position [255, 0]
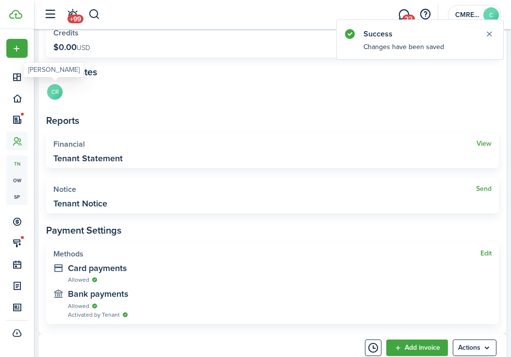
click at [52, 100] on avatar-text "CR" at bounding box center [55, 92] width 16 height 16
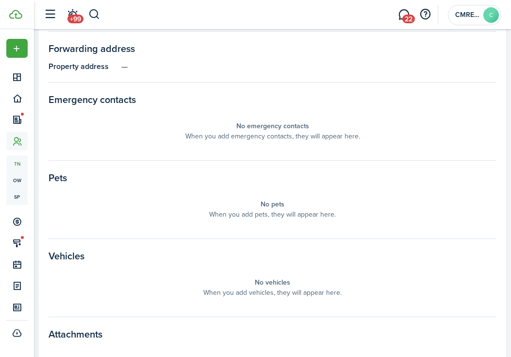
scroll to position [495, 0]
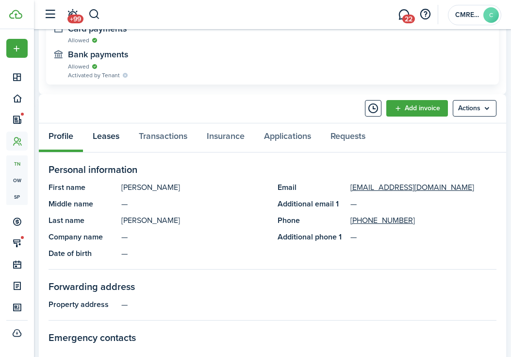
click at [122, 130] on link "Leases" at bounding box center [106, 137] width 46 height 29
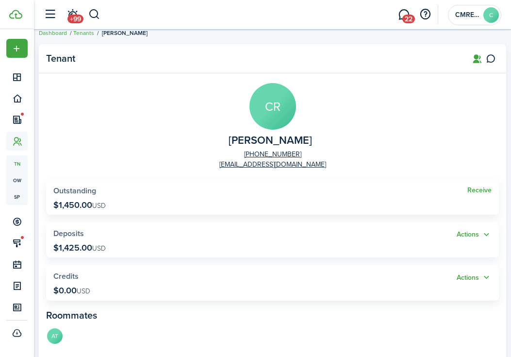
scroll to position [340, 0]
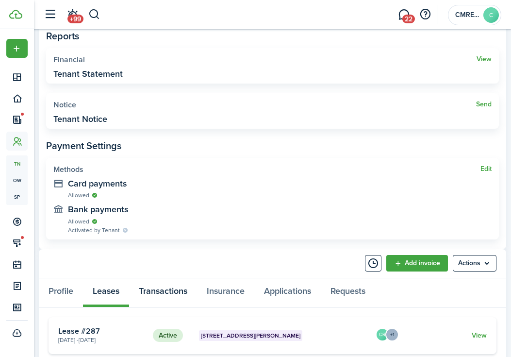
click at [171, 291] on link "Transactions" at bounding box center [163, 292] width 68 height 29
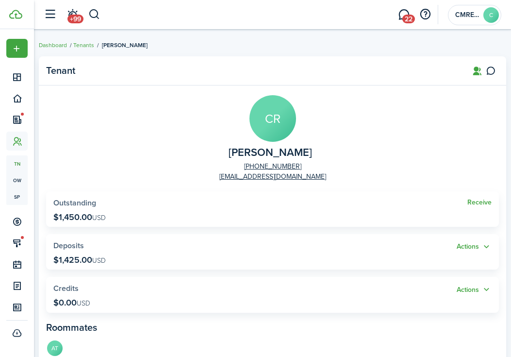
scroll to position [528, 0]
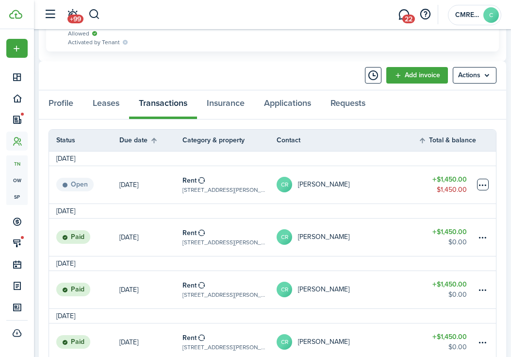
click at [487, 181] on table-menu-btn-icon at bounding box center [483, 185] width 12 height 12
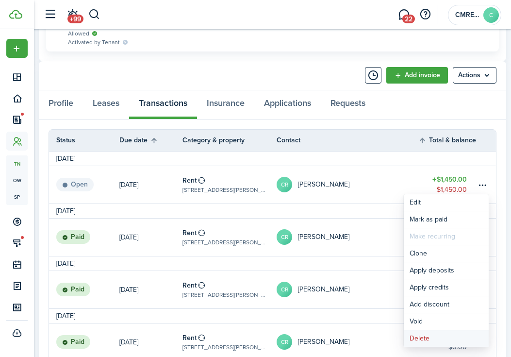
click at [418, 338] on button "Delete" at bounding box center [446, 338] width 85 height 17
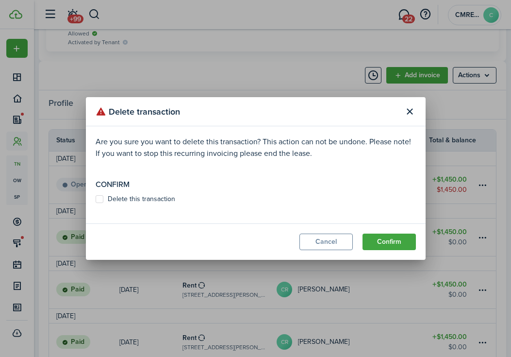
click at [169, 199] on label "Delete this transaction" at bounding box center [136, 199] width 80 height 8
click at [96, 199] on input "Delete this transaction" at bounding box center [95, 199] width 0 height 0
checkbox input "true"
click at [379, 239] on button "Confirm" at bounding box center [389, 242] width 53 height 17
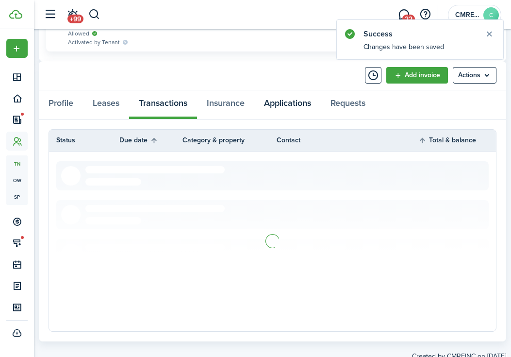
scroll to position [477, 0]
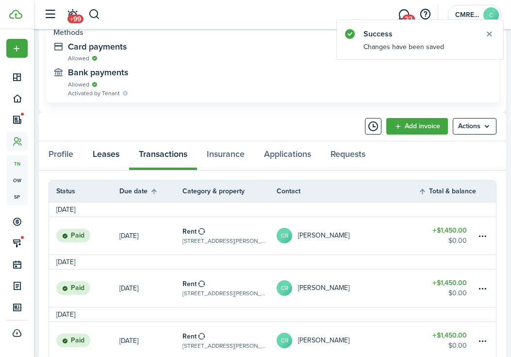
click at [115, 170] on link "Leases" at bounding box center [106, 155] width 46 height 29
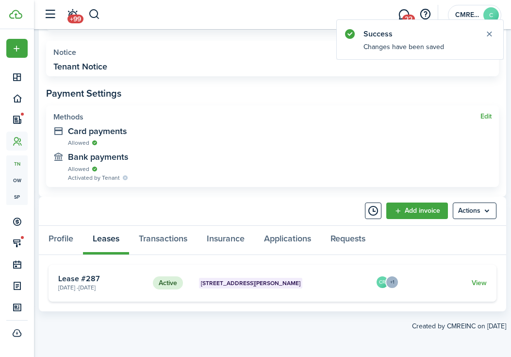
scroll to position [392, 0]
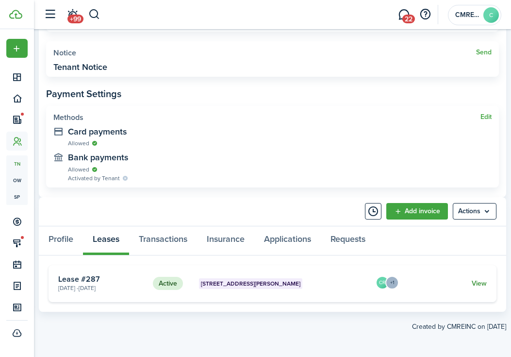
click at [480, 284] on link "View" at bounding box center [479, 283] width 15 height 10
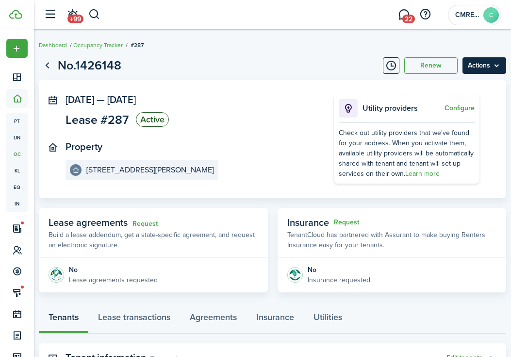
click at [483, 65] on menu-btn "Actions" at bounding box center [485, 65] width 44 height 17
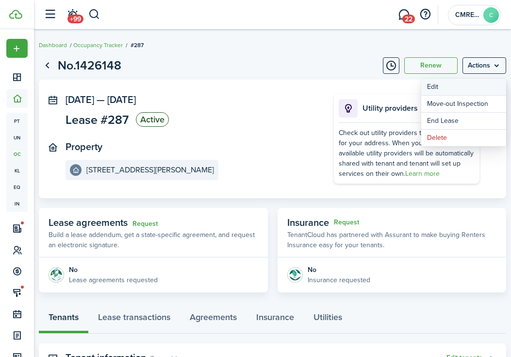
click at [483, 84] on button "Edit" at bounding box center [464, 87] width 85 height 17
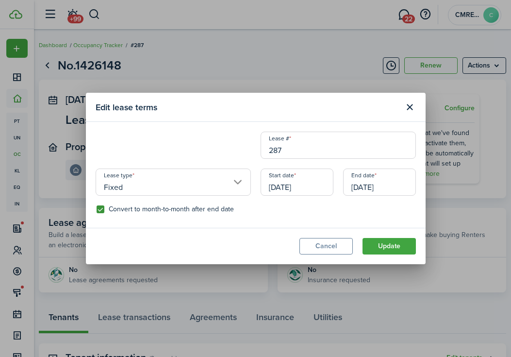
click at [149, 210] on label "Convert to month-to-month after end date" at bounding box center [165, 209] width 137 height 8
click at [97, 210] on input "Convert to month-to-month after end date" at bounding box center [96, 209] width 0 height 0
checkbox input "false"
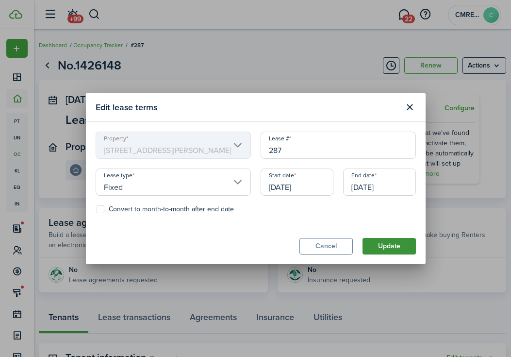
click at [398, 244] on button "Update" at bounding box center [389, 246] width 53 height 17
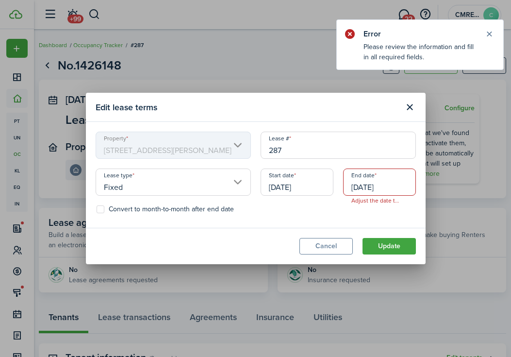
click at [387, 184] on input "[DATE]" at bounding box center [379, 182] width 73 height 27
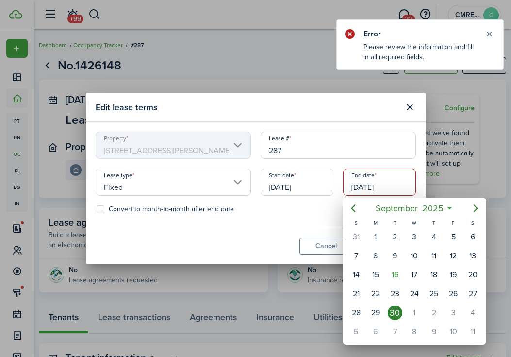
click at [394, 312] on div "30" at bounding box center [395, 313] width 15 height 15
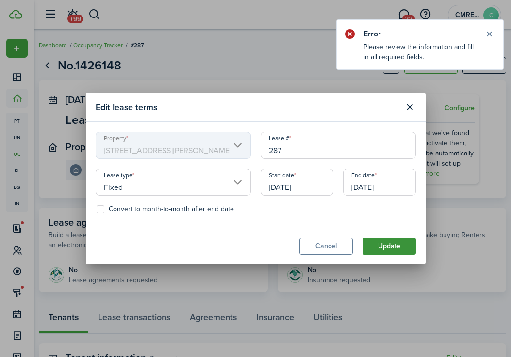
click at [405, 244] on button "Update" at bounding box center [389, 246] width 53 height 17
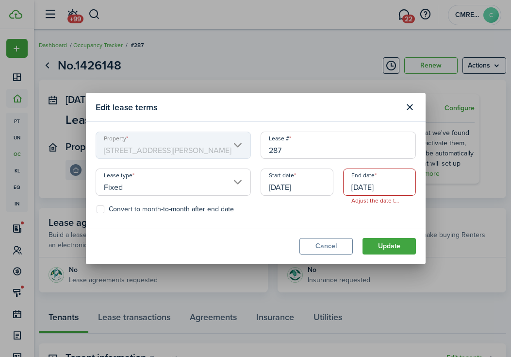
click at [425, 142] on modal-body "Property [STREET_ADDRESS][PERSON_NAME] Lease type Fixed Start date [DATE] End d…" at bounding box center [256, 175] width 340 height 106
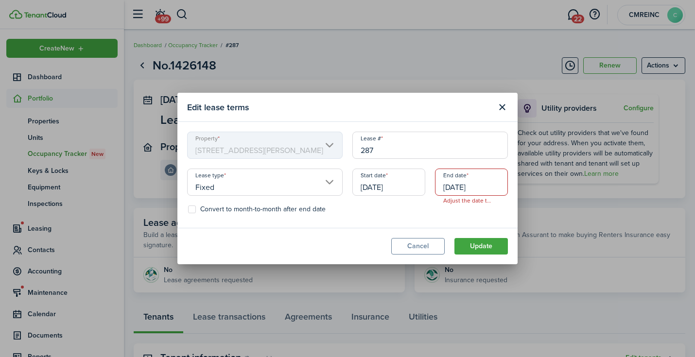
click at [453, 198] on span "Adjust the date to allow minimum two invoices to be posted." at bounding box center [468, 201] width 66 height 10
drag, startPoint x: 440, startPoint y: 201, endPoint x: 510, endPoint y: 201, distance: 69.9
click at [510, 201] on div "End date [DATE] Adjust the date to allow minimum two invoices to be posted." at bounding box center [471, 187] width 83 height 37
click at [498, 201] on span "Adjust the date to allow minimum two invoices to be posted." at bounding box center [468, 201] width 66 height 10
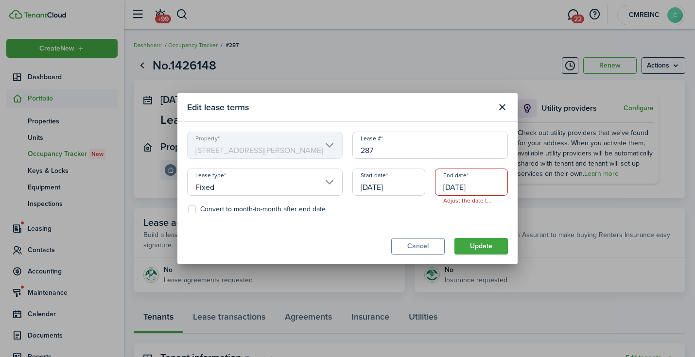
click at [487, 184] on input "[DATE]" at bounding box center [471, 182] width 73 height 27
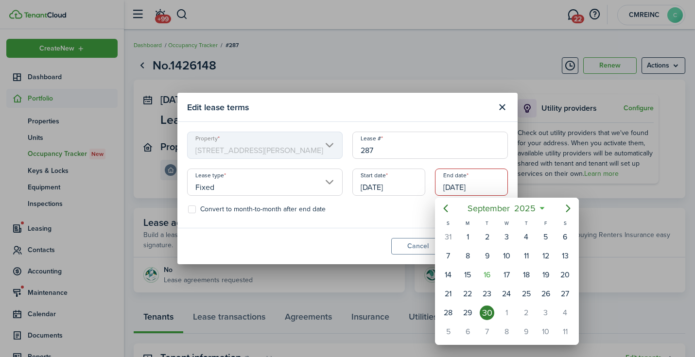
click at [487, 313] on div "30" at bounding box center [486, 313] width 15 height 15
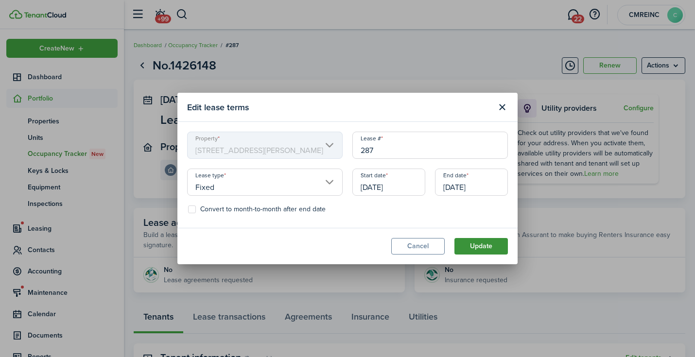
click at [497, 248] on button "Update" at bounding box center [480, 246] width 53 height 17
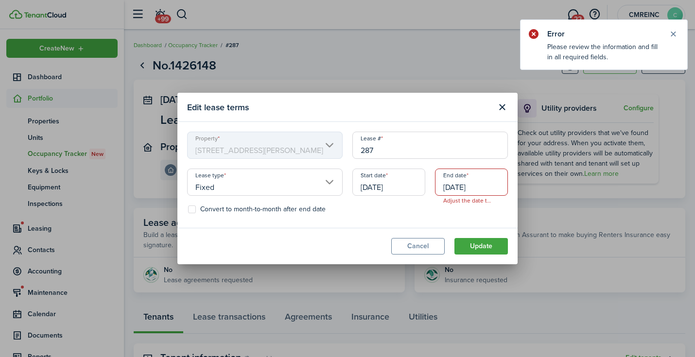
click at [516, 119] on header "Edit lease terms" at bounding box center [347, 107] width 340 height 29
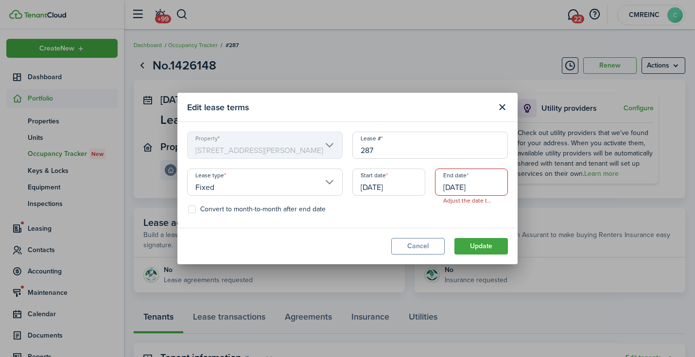
click at [449, 179] on input "[DATE]" at bounding box center [471, 182] width 73 height 27
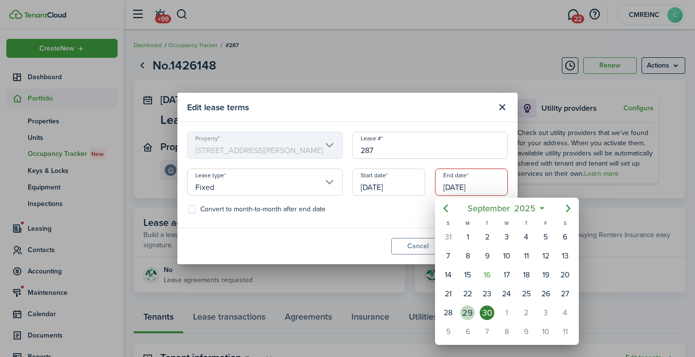
click at [468, 313] on div "29" at bounding box center [467, 313] width 15 height 15
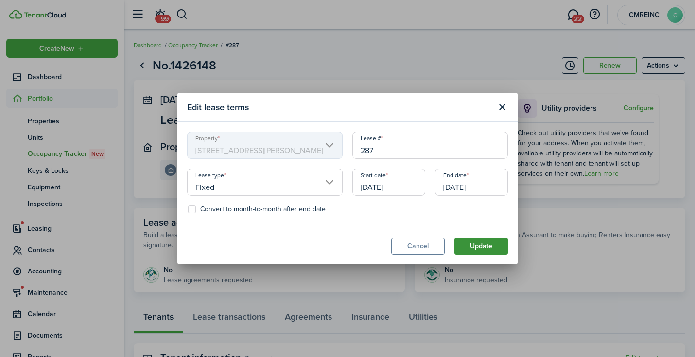
click at [481, 249] on button "Update" at bounding box center [480, 246] width 53 height 17
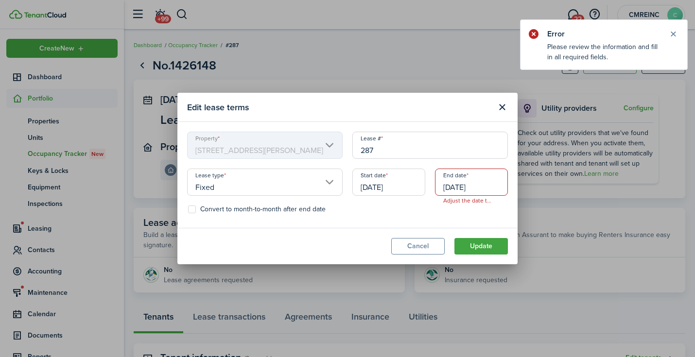
click at [478, 189] on input "[DATE]" at bounding box center [471, 182] width 73 height 27
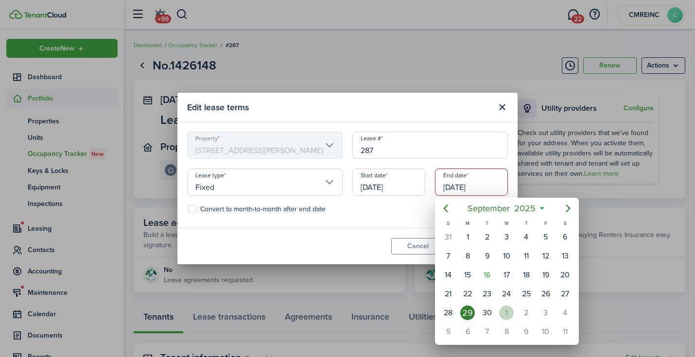
click at [497, 313] on div "[DATE]" at bounding box center [505, 313] width 19 height 18
type input "[DATE]"
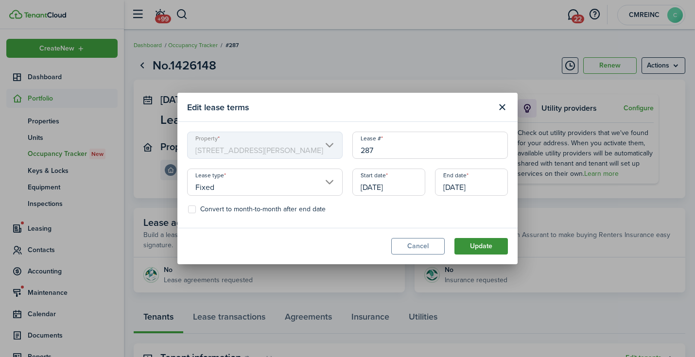
click at [486, 245] on button "Update" at bounding box center [480, 246] width 53 height 17
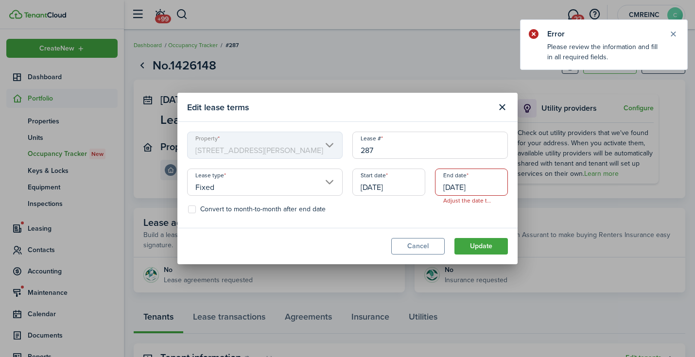
click at [476, 203] on span "Adjust the date to allow minimum two invoices to be posted." at bounding box center [468, 201] width 66 height 10
drag, startPoint x: 476, startPoint y: 203, endPoint x: 500, endPoint y: 199, distance: 24.6
click at [501, 199] on div "End date [DATE] Adjust the date to allow minimum two invoices to be posted." at bounding box center [471, 187] width 83 height 37
click at [525, 37] on button "Close notify" at bounding box center [673, 34] width 14 height 14
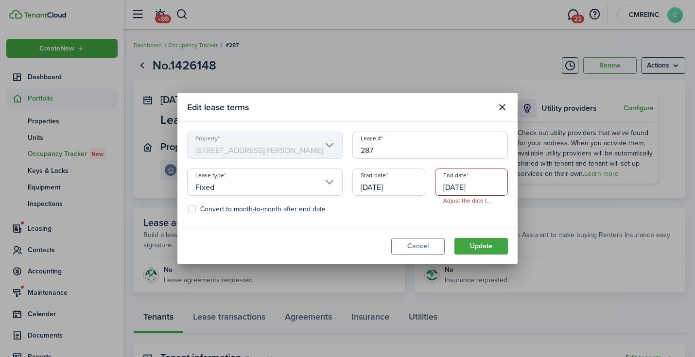
click at [512, 108] on header "Edit lease terms" at bounding box center [347, 107] width 340 height 29
click at [503, 108] on button "Close modal" at bounding box center [501, 107] width 17 height 17
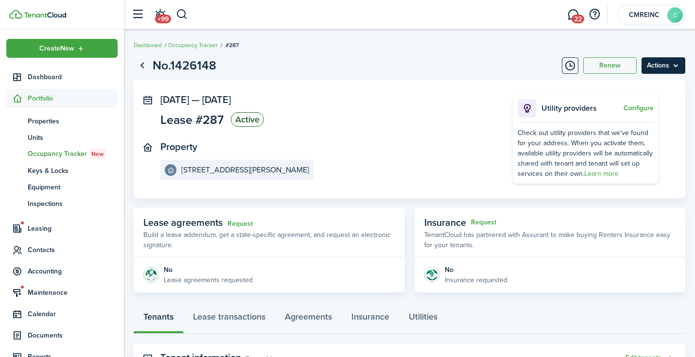
click at [525, 73] on menu-btn "Actions" at bounding box center [663, 65] width 44 height 17
drag, startPoint x: 666, startPoint y: 69, endPoint x: 656, endPoint y: 73, distance: 10.5
click at [525, 69] on menu-btn "Actions" at bounding box center [663, 65] width 44 height 17
drag, startPoint x: 661, startPoint y: 61, endPoint x: 657, endPoint y: 68, distance: 8.1
click at [525, 61] on menu-btn "Actions" at bounding box center [663, 65] width 44 height 17
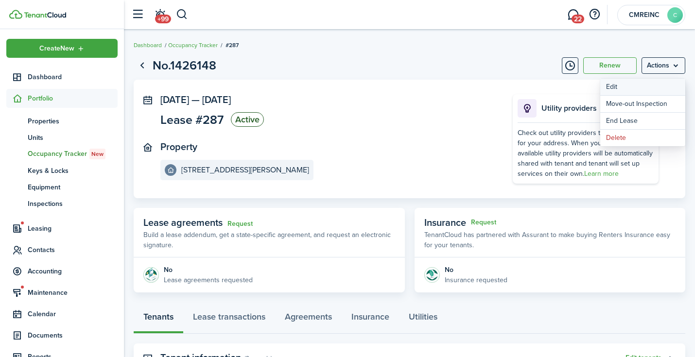
click at [525, 84] on button "Edit" at bounding box center [642, 87] width 85 height 17
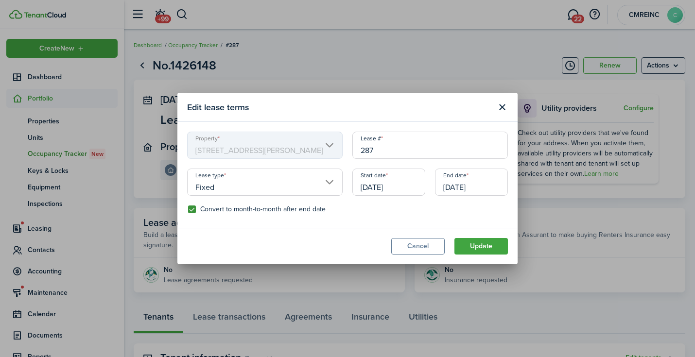
click at [299, 211] on label "Convert to month-to-month after end date" at bounding box center [256, 209] width 137 height 8
click at [188, 210] on input "Convert to month-to-month after end date" at bounding box center [187, 209] width 0 height 0
checkbox input "false"
click at [497, 242] on button "Update" at bounding box center [480, 246] width 53 height 17
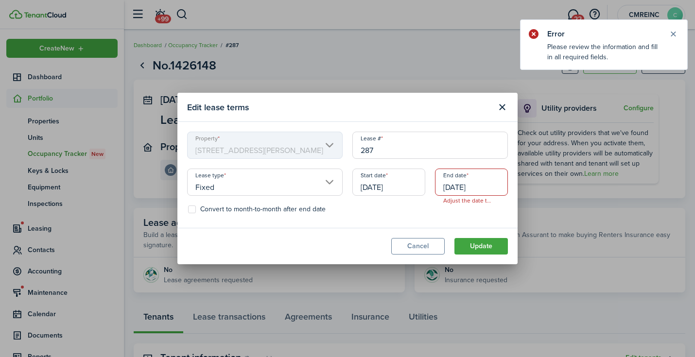
drag, startPoint x: 515, startPoint y: 263, endPoint x: 574, endPoint y: 258, distance: 59.0
click at [525, 258] on div "Edit lease terms Property [STREET_ADDRESS][PERSON_NAME] Lease type Fixed Start …" at bounding box center [347, 178] width 695 height 357
click at [500, 103] on button "Close modal" at bounding box center [501, 107] width 17 height 17
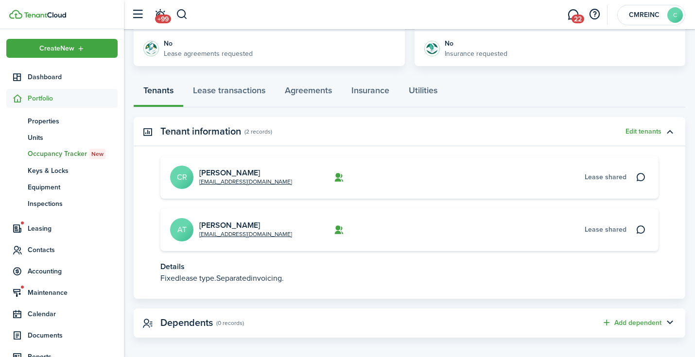
scroll to position [0, 0]
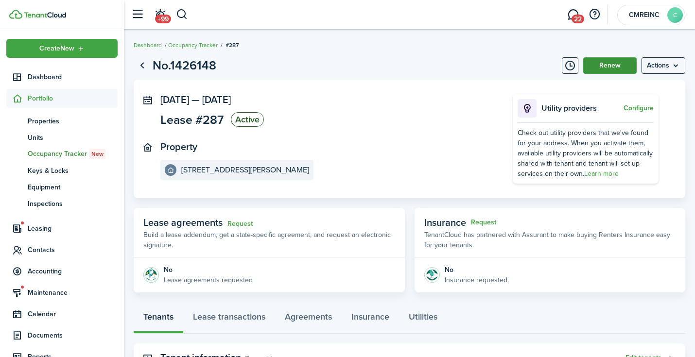
drag, startPoint x: 647, startPoint y: 63, endPoint x: 629, endPoint y: 72, distance: 20.4
click at [525, 63] on menu-btn "Actions" at bounding box center [663, 65] width 44 height 17
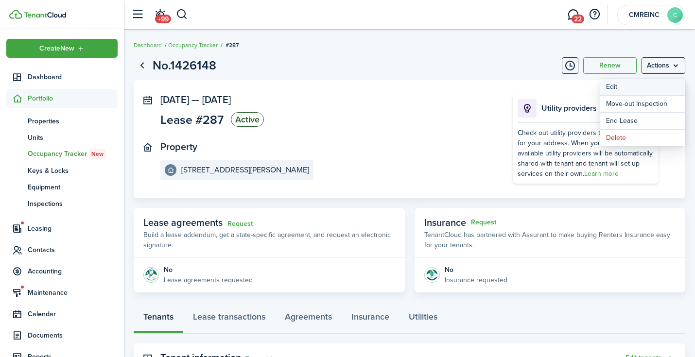
scroll to position [0, 0]
click at [525, 84] on button "Edit" at bounding box center [642, 87] width 85 height 17
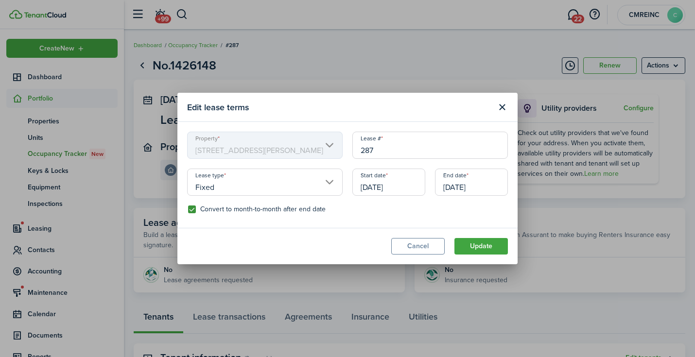
click at [264, 206] on label "Convert to month-to-month after end date" at bounding box center [256, 209] width 137 height 8
click at [188, 209] on input "Convert to month-to-month after end date" at bounding box center [187, 209] width 0 height 0
checkbox input "false"
click at [283, 184] on input "Fixed" at bounding box center [264, 182] width 155 height 27
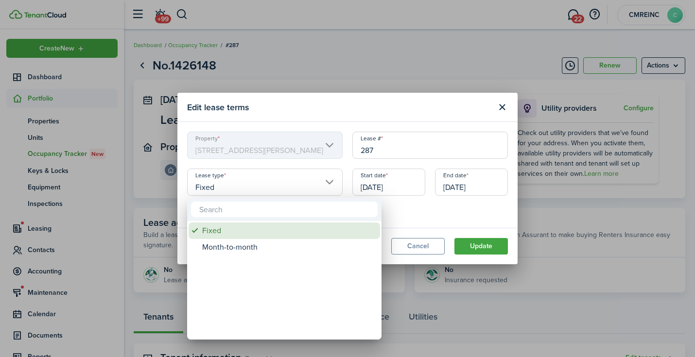
click at [278, 227] on div "Fixed" at bounding box center [288, 230] width 172 height 17
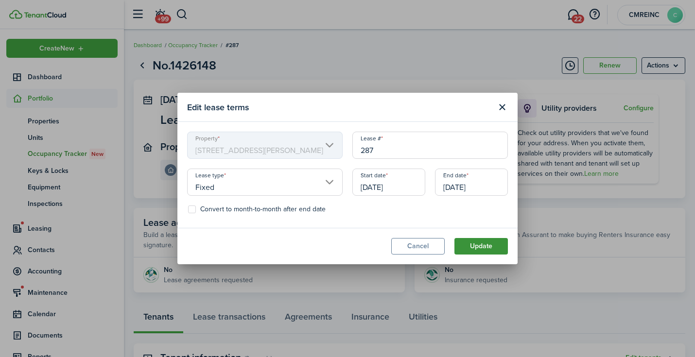
click at [497, 246] on button "Update" at bounding box center [480, 246] width 53 height 17
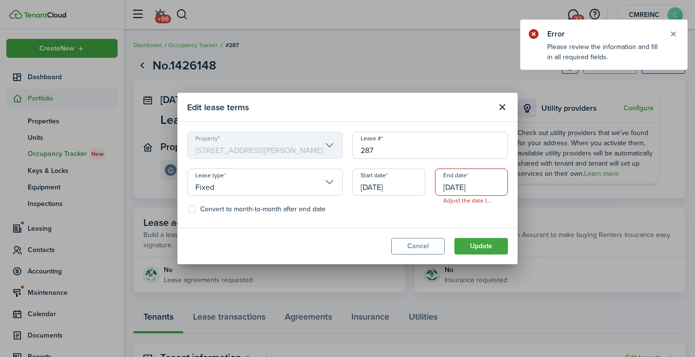
click at [484, 179] on input "[DATE]" at bounding box center [471, 182] width 73 height 27
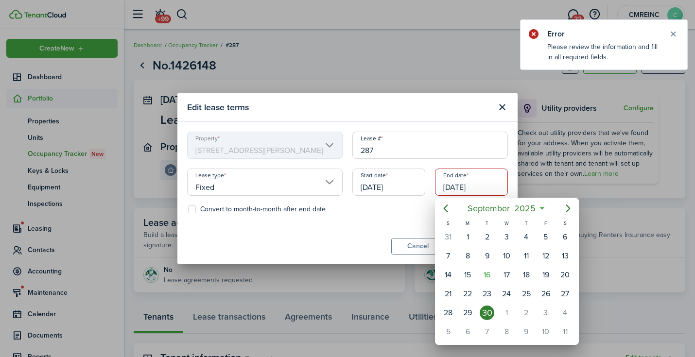
click at [494, 188] on div at bounding box center [347, 178] width 850 height 512
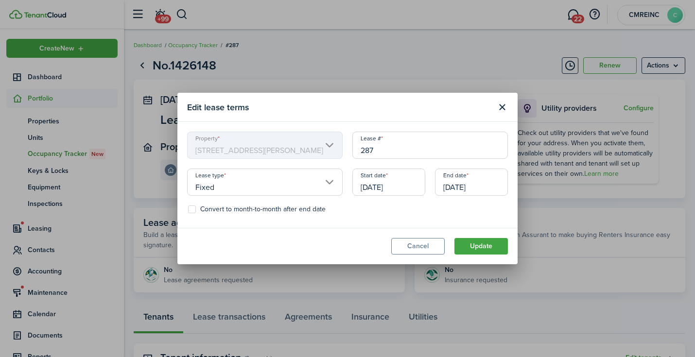
click at [494, 185] on input "[DATE]" at bounding box center [471, 182] width 73 height 27
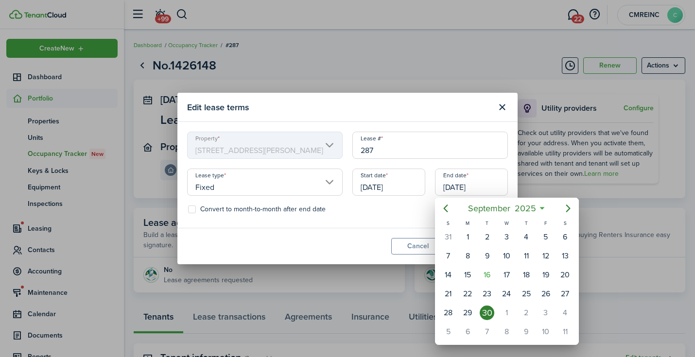
click at [464, 188] on div at bounding box center [347, 178] width 850 height 512
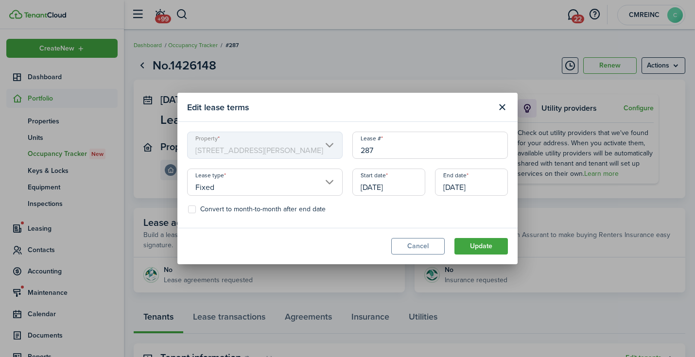
click at [465, 189] on input "[DATE]" at bounding box center [471, 182] width 73 height 27
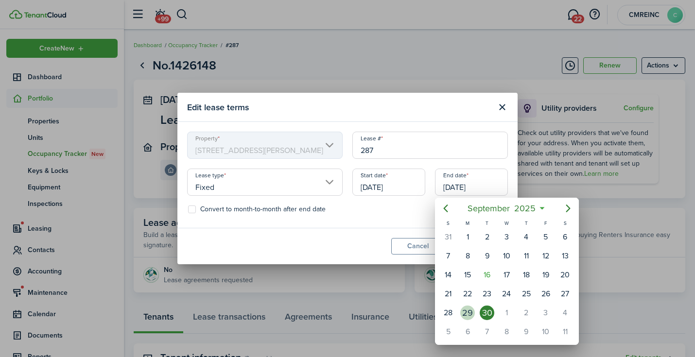
click at [475, 304] on div "29" at bounding box center [467, 313] width 19 height 18
type input "[DATE]"
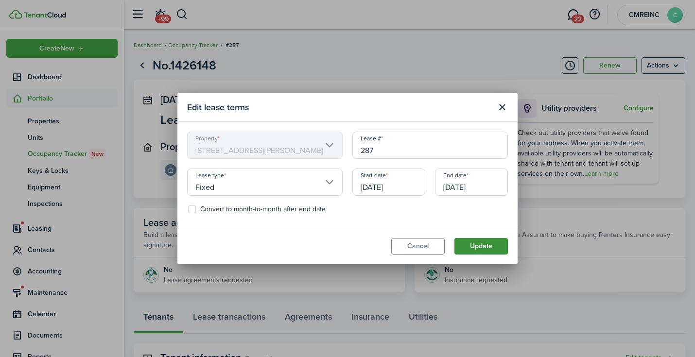
click at [506, 247] on button "Update" at bounding box center [480, 246] width 53 height 17
click at [503, 104] on button "Close modal" at bounding box center [501, 107] width 17 height 17
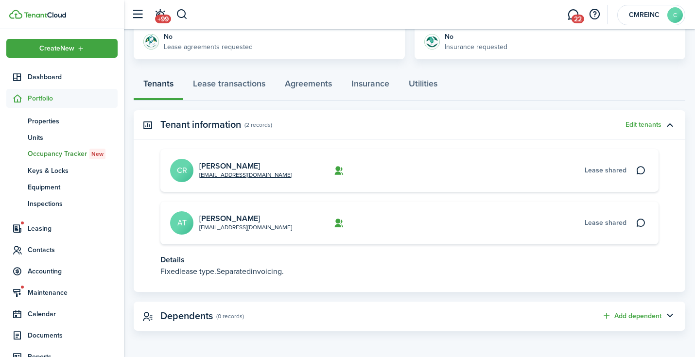
scroll to position [-28, 0]
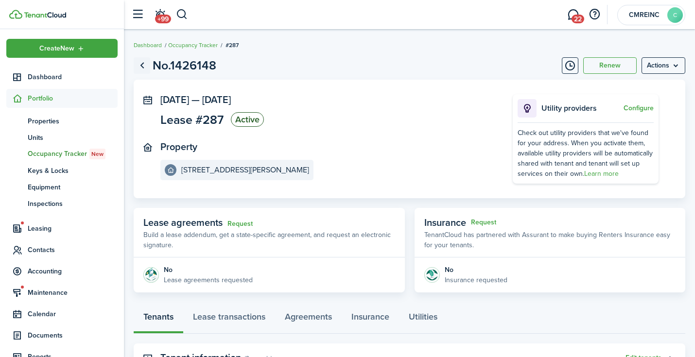
click at [147, 65] on link "Go back" at bounding box center [142, 65] width 17 height 17
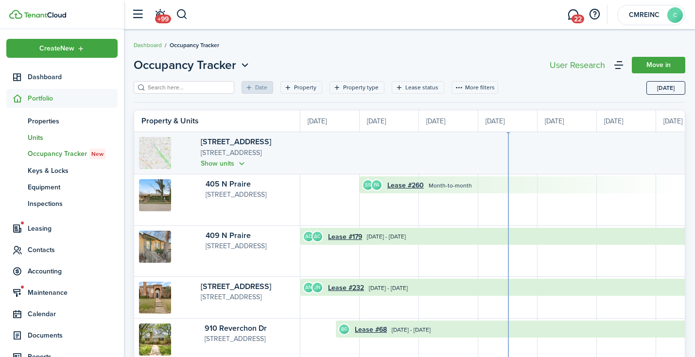
scroll to position [0, 178]
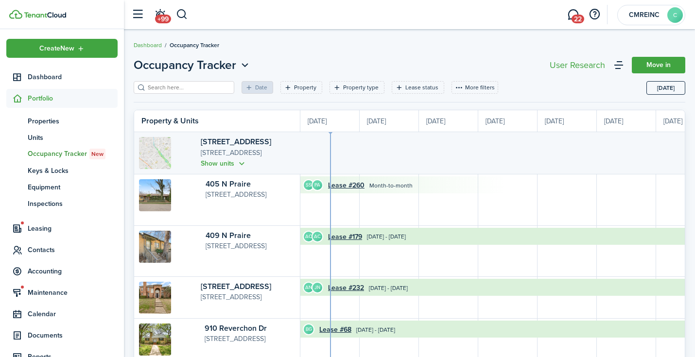
click at [176, 87] on input "search" at bounding box center [187, 87] width 85 height 9
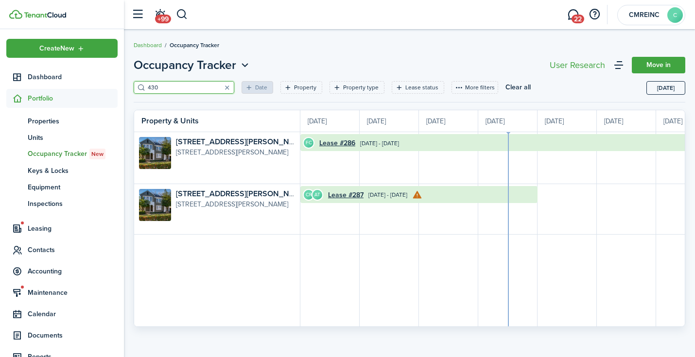
scroll to position [0, 178]
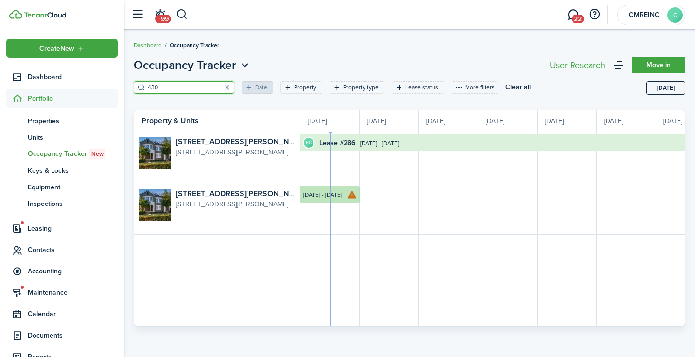
type input "430"
click at [334, 191] on time "[DATE] - [DATE]" at bounding box center [322, 194] width 39 height 9
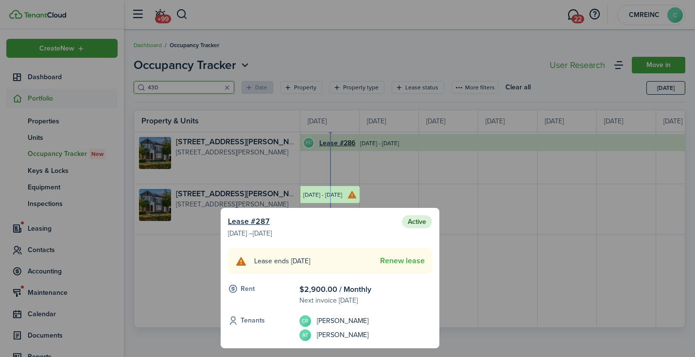
scroll to position [0, 0]
click at [476, 228] on div at bounding box center [347, 178] width 695 height 357
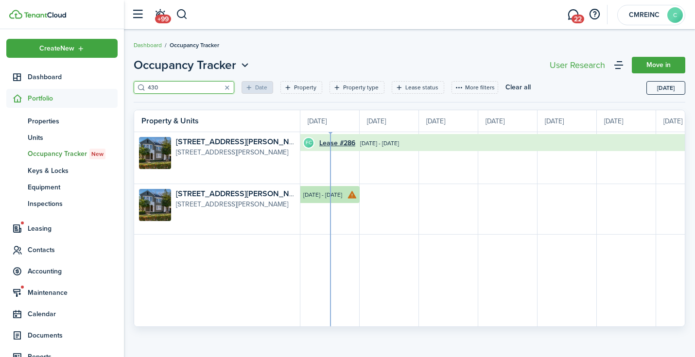
click at [316, 193] on time "[DATE] - [DATE]" at bounding box center [322, 194] width 39 height 9
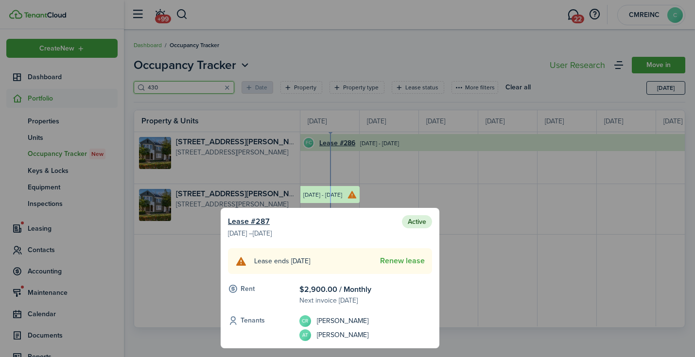
click at [166, 308] on div at bounding box center [347, 178] width 695 height 357
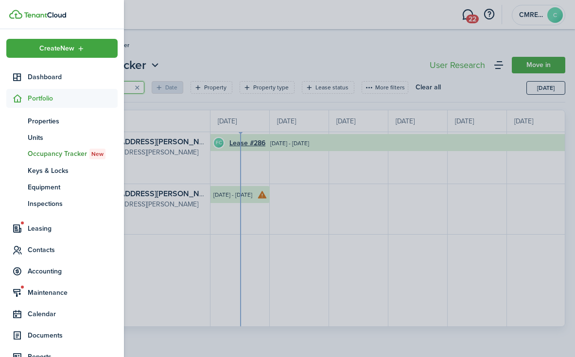
click at [206, 54] on container-opacity at bounding box center [287, 178] width 575 height 357
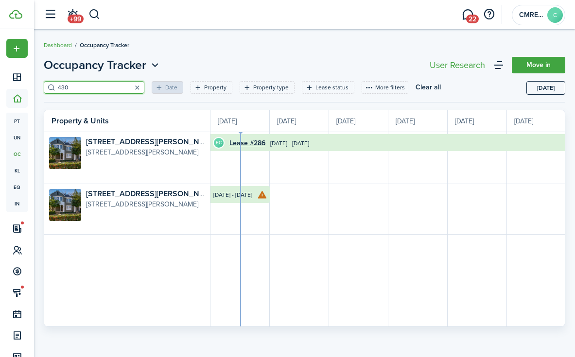
click at [138, 85] on button "button" at bounding box center [137, 88] width 14 height 14
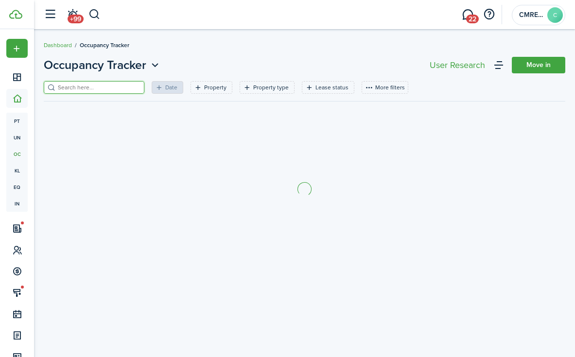
click at [139, 86] on input "search" at bounding box center [97, 87] width 85 height 9
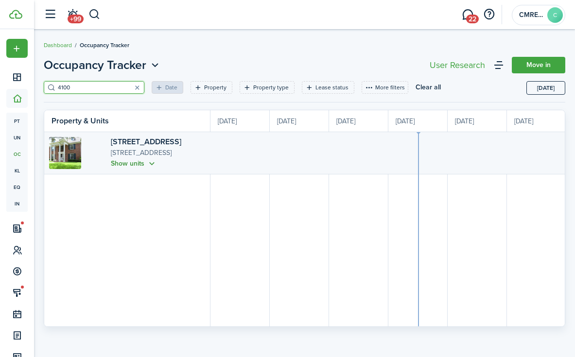
type input "4100"
click at [123, 165] on button "Show units" at bounding box center [134, 163] width 46 height 11
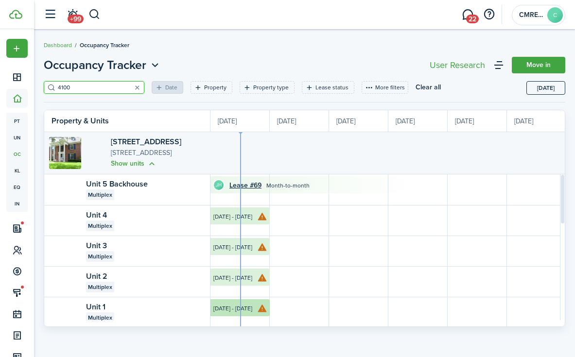
click at [256, 306] on occupancy-board-lease "AC Lease #62 [DATE] - [DATE]" at bounding box center [213, 308] width 112 height 18
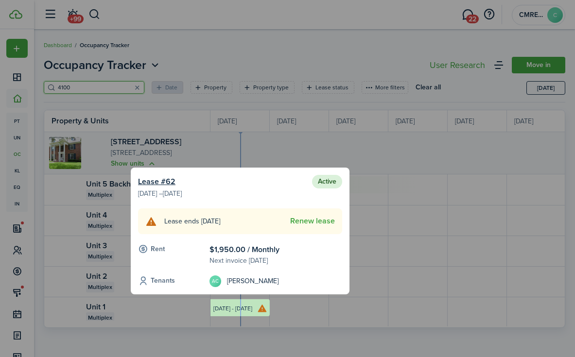
click at [232, 215] on explanation "Lease ends [DATE] Renew lease" at bounding box center [240, 221] width 204 height 26
click at [159, 182] on link "Lease #62" at bounding box center [156, 182] width 37 height 12
